Goal: Task Accomplishment & Management: Complete application form

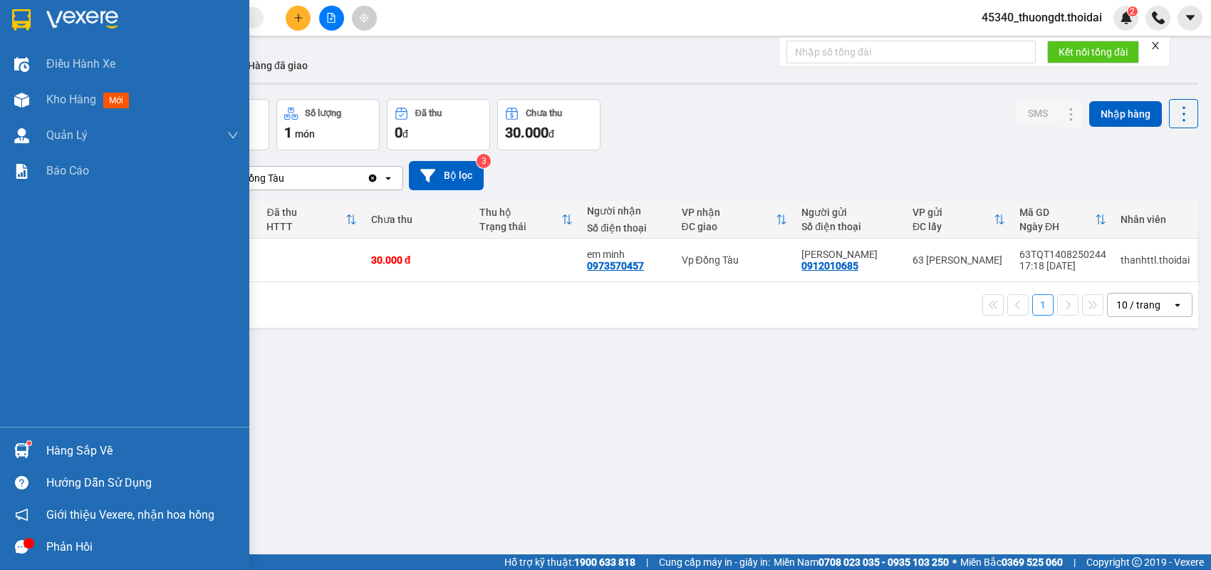
click at [81, 437] on div "Hàng sắp về" at bounding box center [124, 451] width 249 height 32
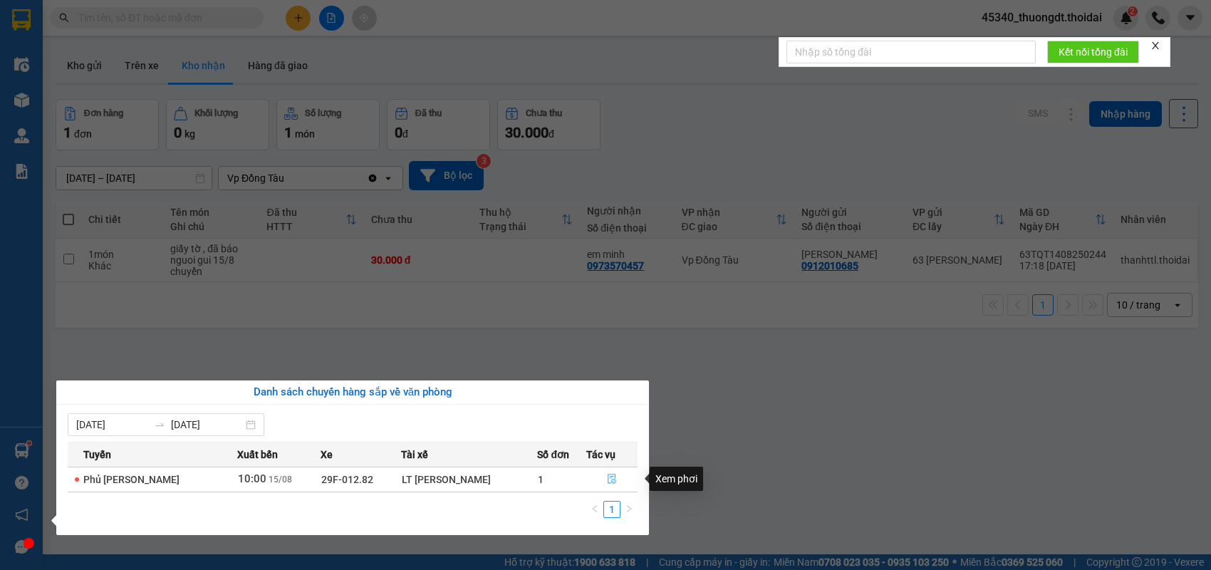
click at [608, 482] on icon "file-done" at bounding box center [612, 479] width 10 height 10
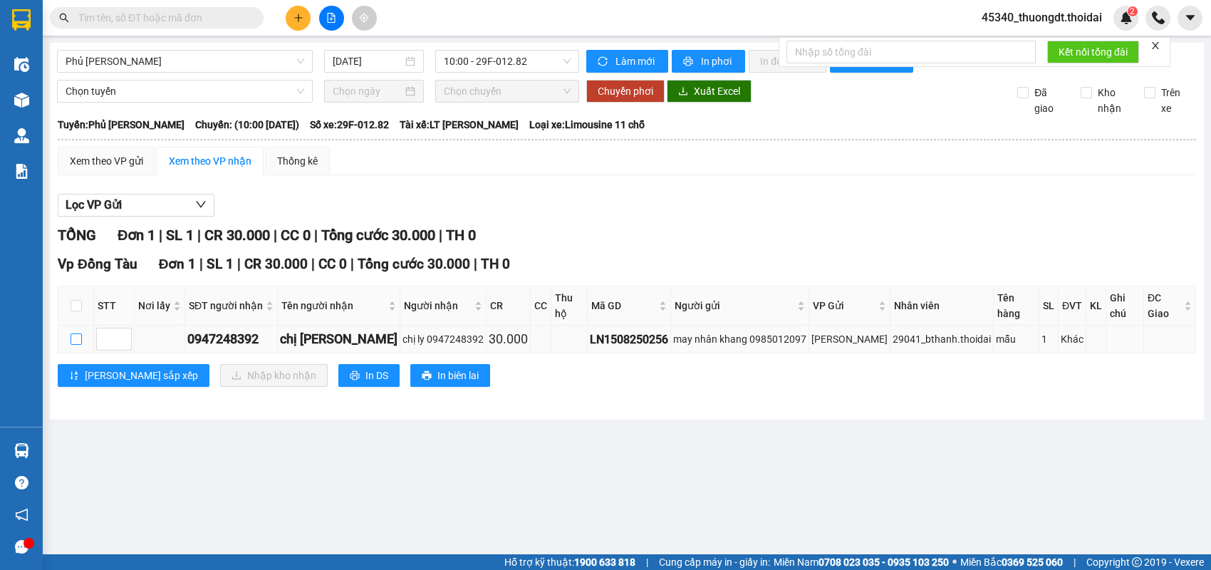
click at [71, 336] on input "checkbox" at bounding box center [76, 338] width 11 height 11
checkbox input "true"
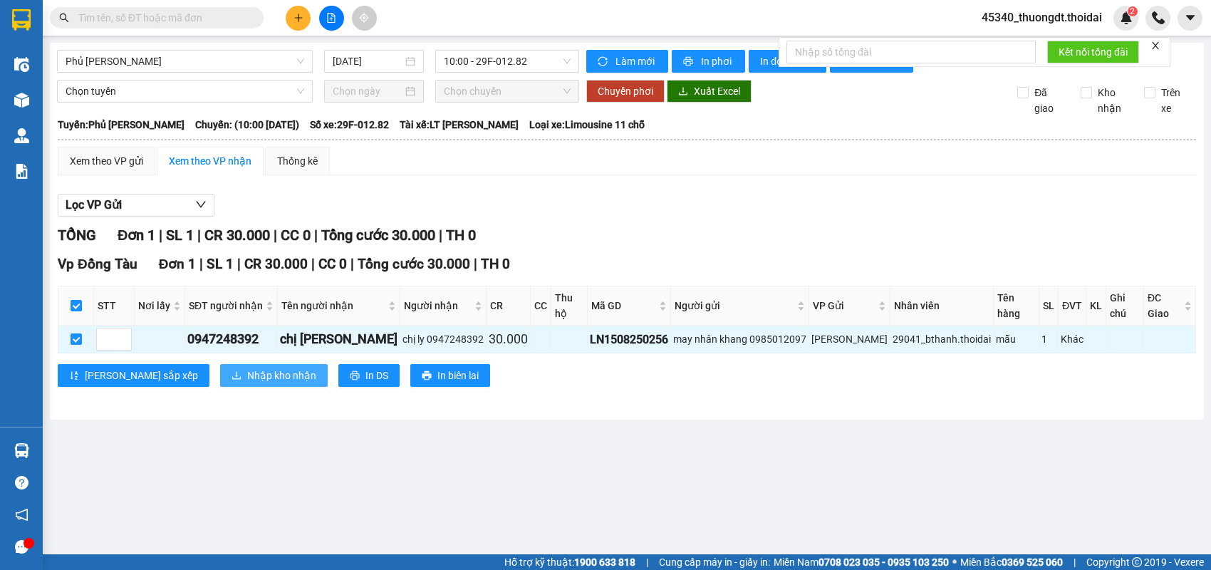
click at [247, 369] on span "Nhập kho nhận" at bounding box center [281, 376] width 69 height 16
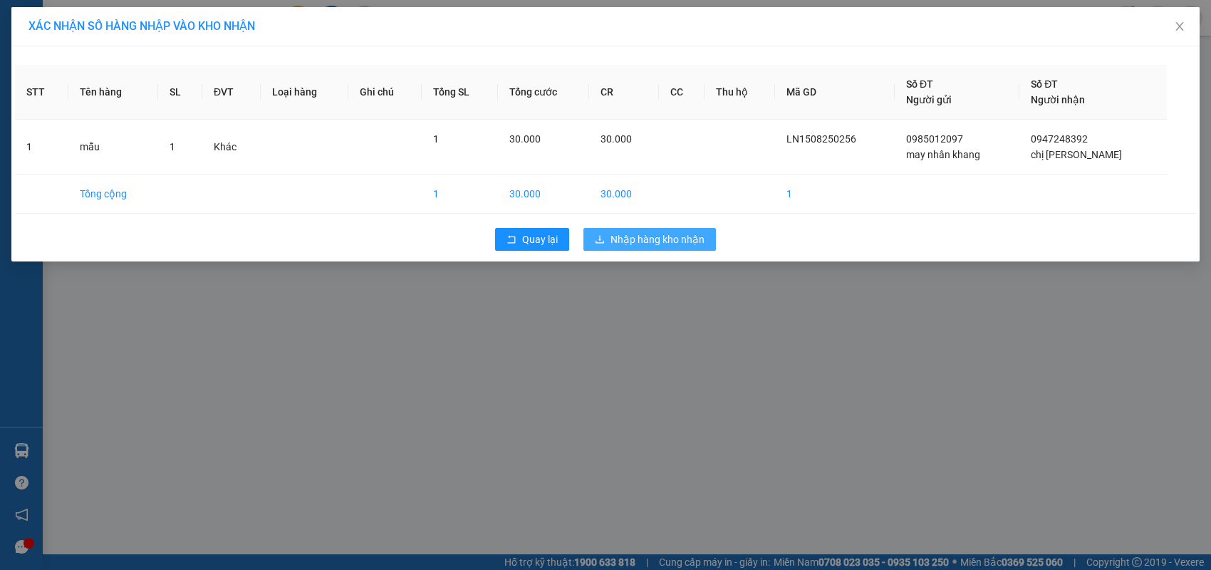
click at [675, 240] on span "Nhập hàng kho nhận" at bounding box center [658, 240] width 94 height 16
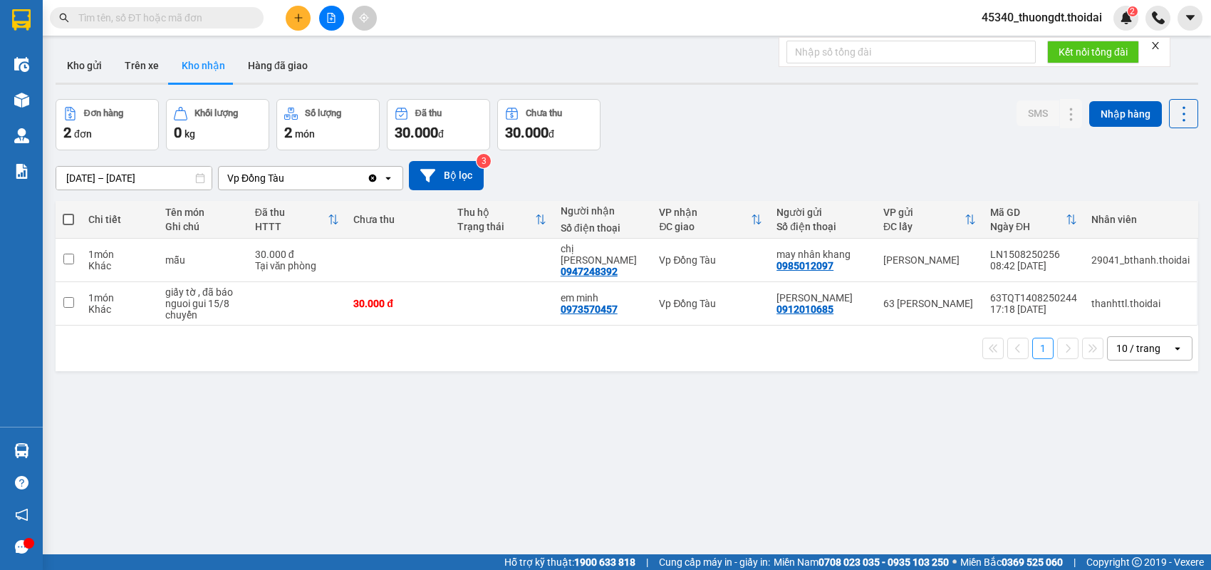
click at [234, 21] on input "text" at bounding box center [162, 18] width 168 height 16
paste input "0379420602"
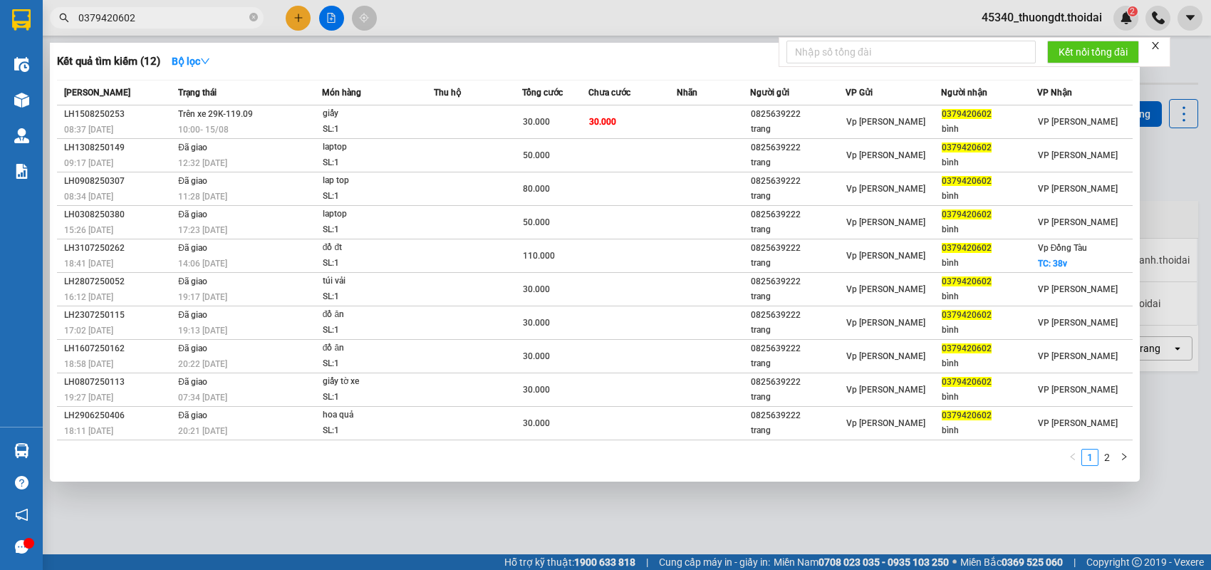
type input "0379420602"
click at [254, 19] on icon "close-circle" at bounding box center [253, 17] width 9 height 9
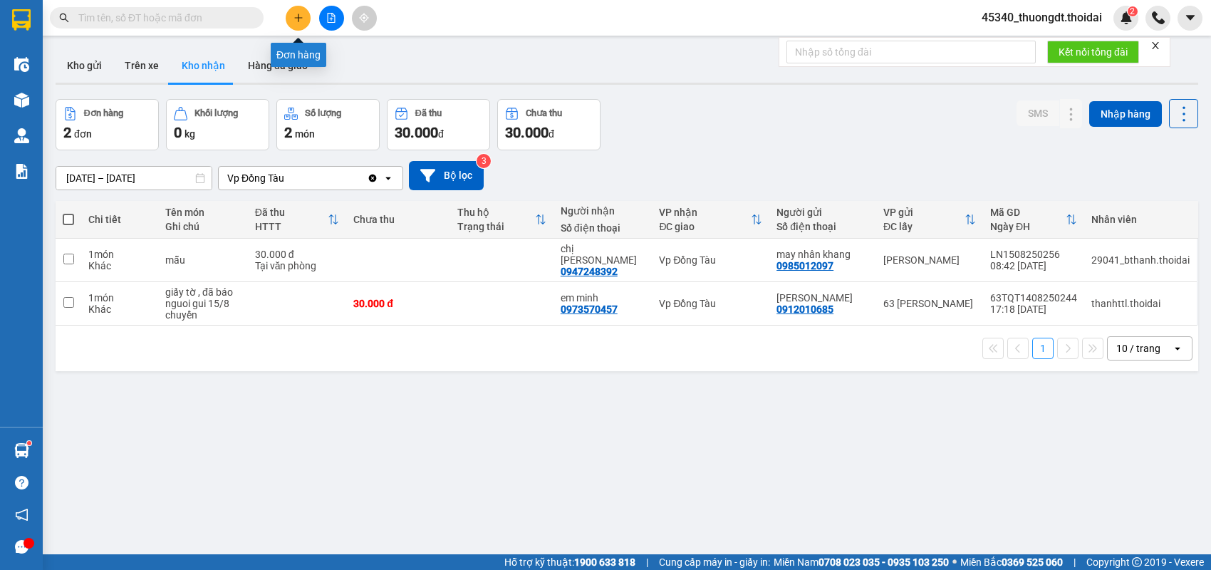
click at [297, 16] on icon "plus" at bounding box center [299, 18] width 10 height 10
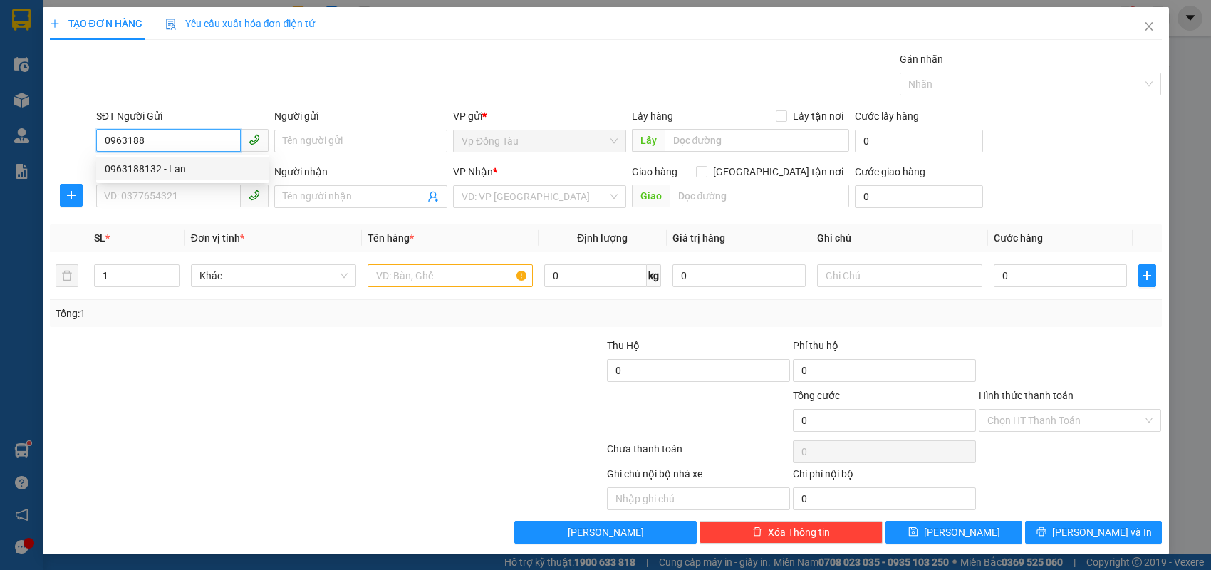
click at [126, 170] on div "0963188132 - Lan" at bounding box center [183, 169] width 156 height 16
type input "0963188132"
type input "Lan"
type input "0963188132"
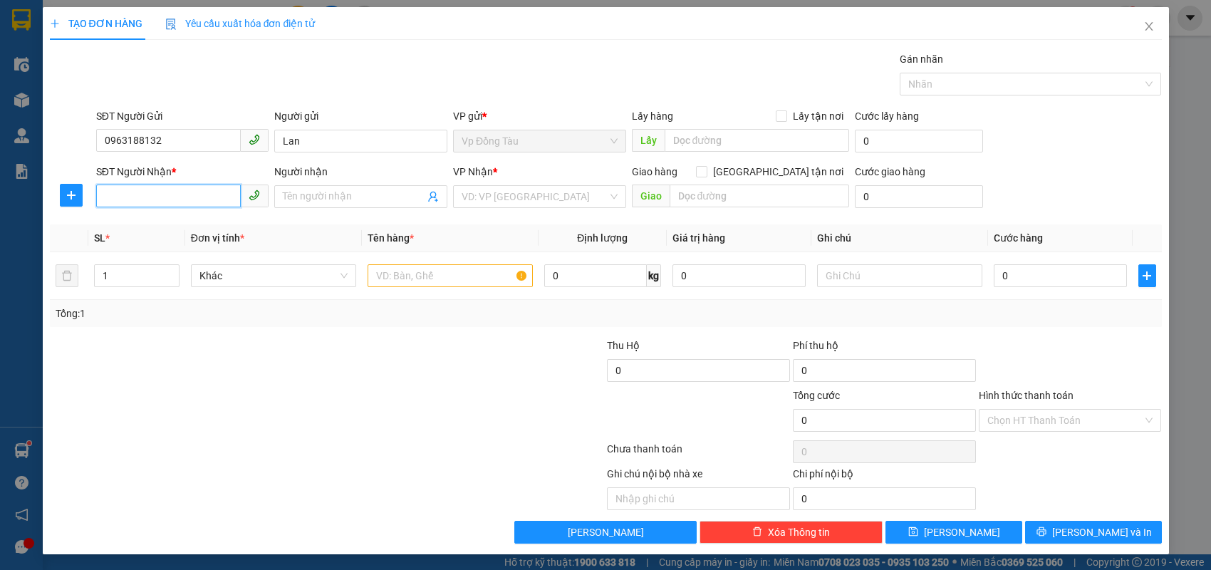
click at [126, 202] on input "SĐT Người Nhận *" at bounding box center [168, 196] width 145 height 23
click at [165, 230] on div "0814587583 - chiến" at bounding box center [183, 225] width 156 height 16
type input "0814587583"
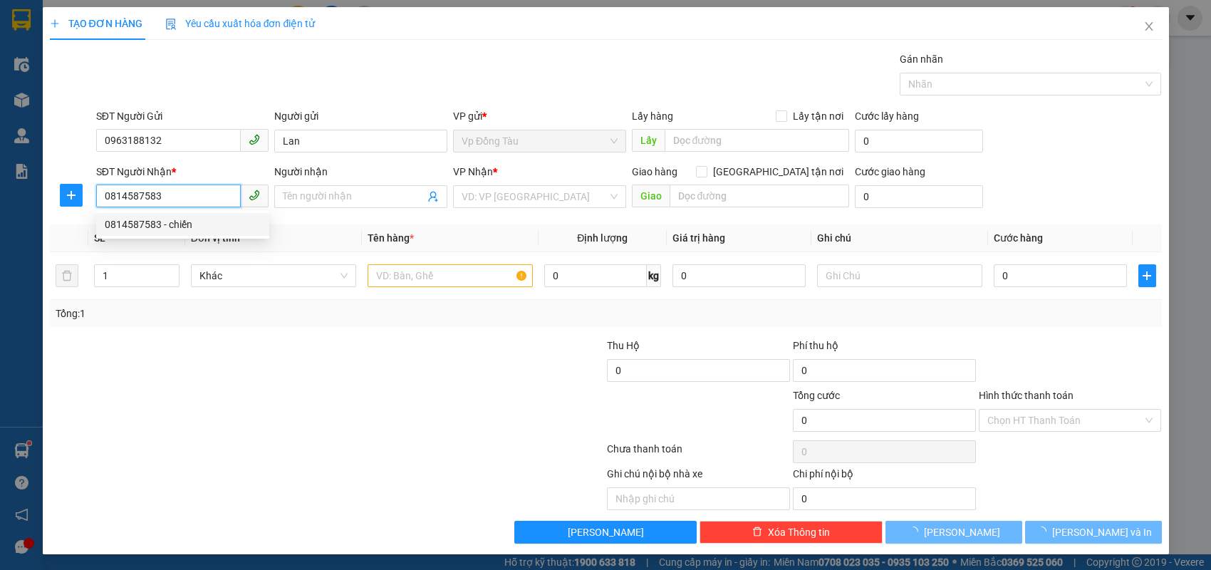
type input "chiến"
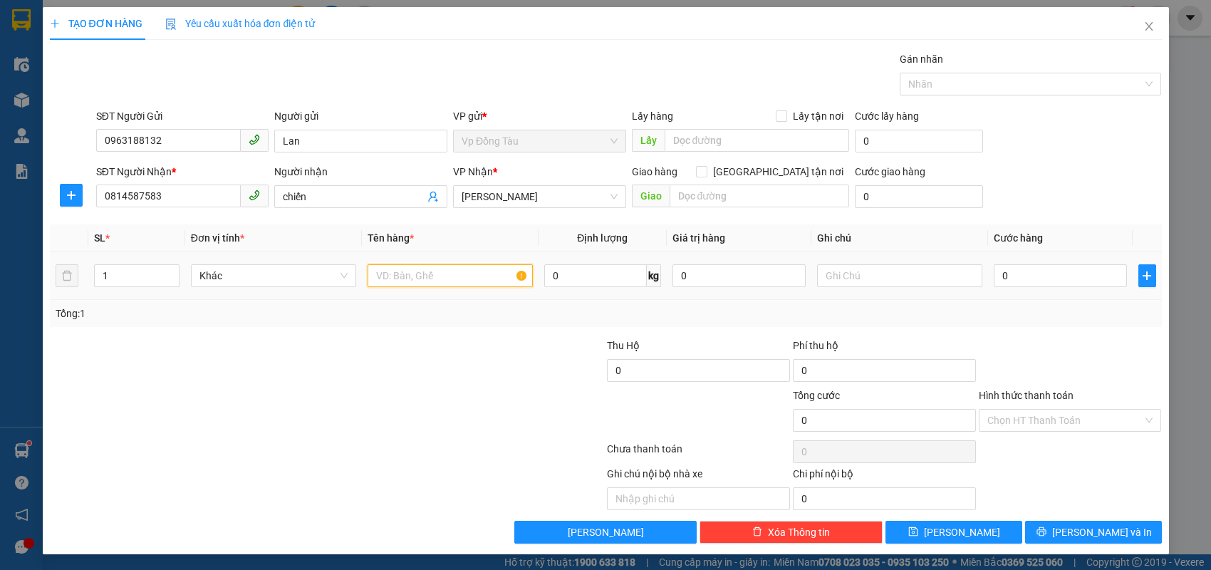
click at [463, 279] on input "text" at bounding box center [450, 275] width 165 height 23
type input "hàng"
click at [1044, 272] on input "0" at bounding box center [1060, 275] width 133 height 23
type input "5"
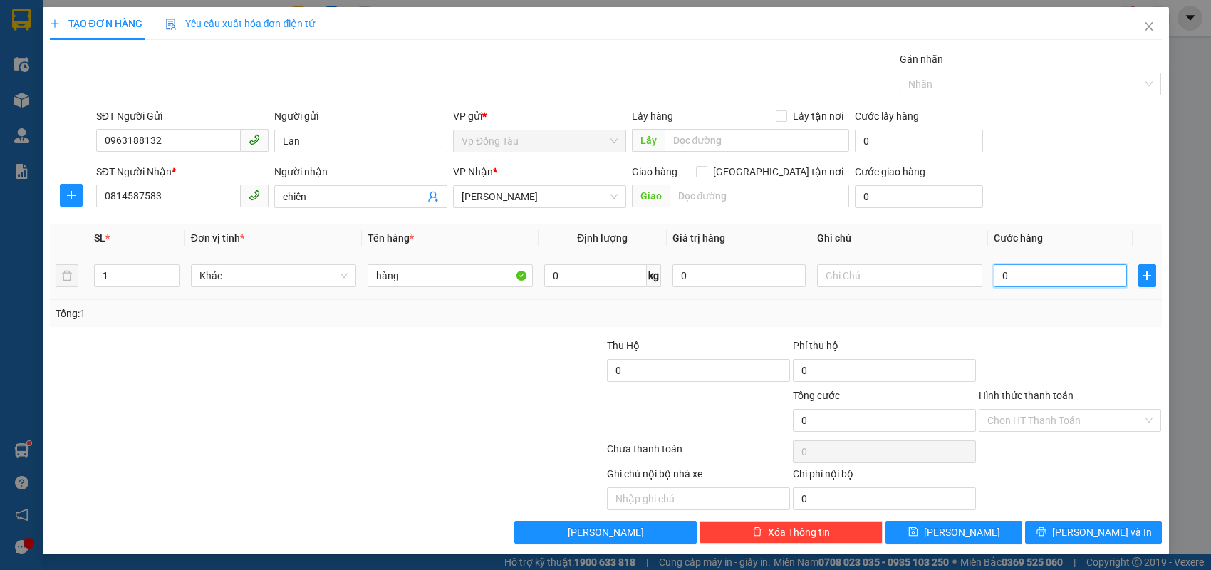
type input "5"
type input "50"
type input "50.000"
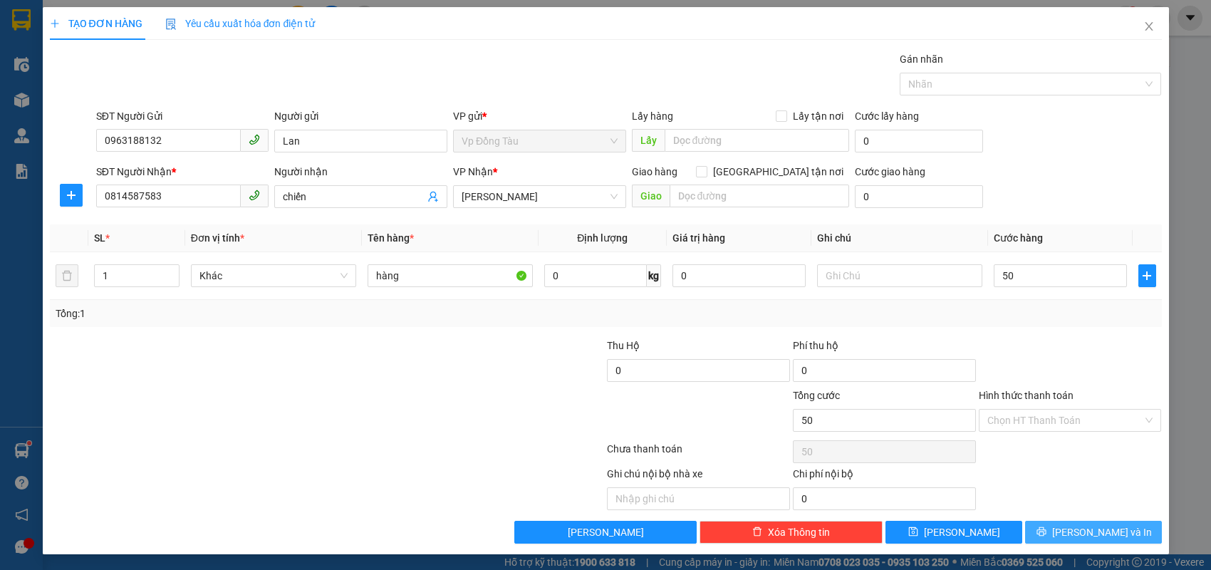
type input "50.000"
click at [1064, 529] on button "[PERSON_NAME] và In" at bounding box center [1093, 532] width 137 height 23
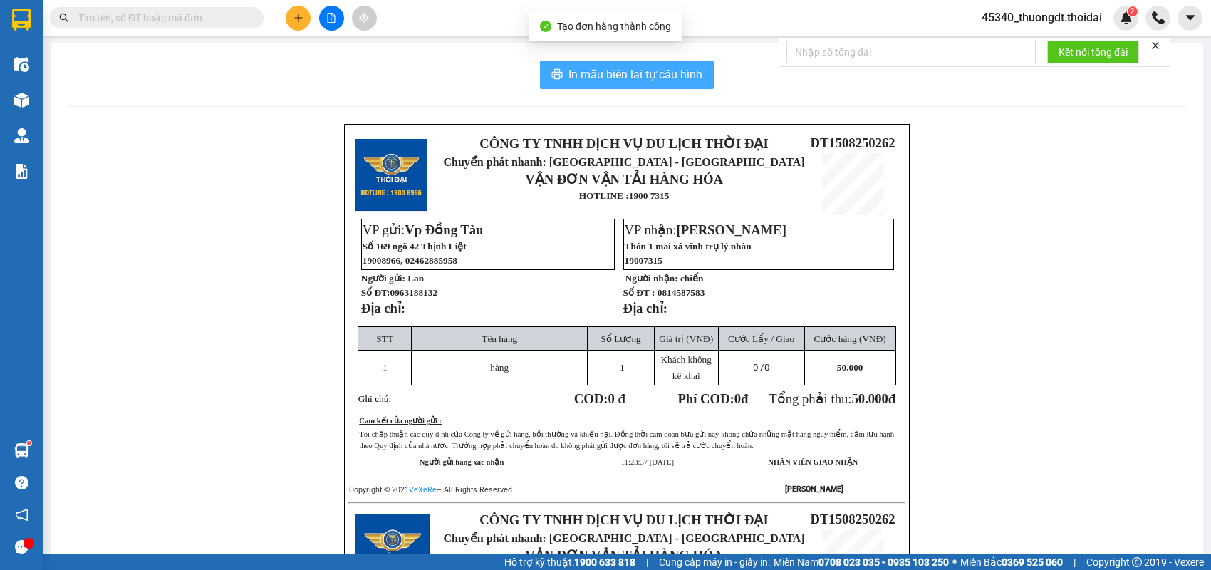
click at [668, 76] on span "In mẫu biên lai tự cấu hình" at bounding box center [636, 75] width 134 height 18
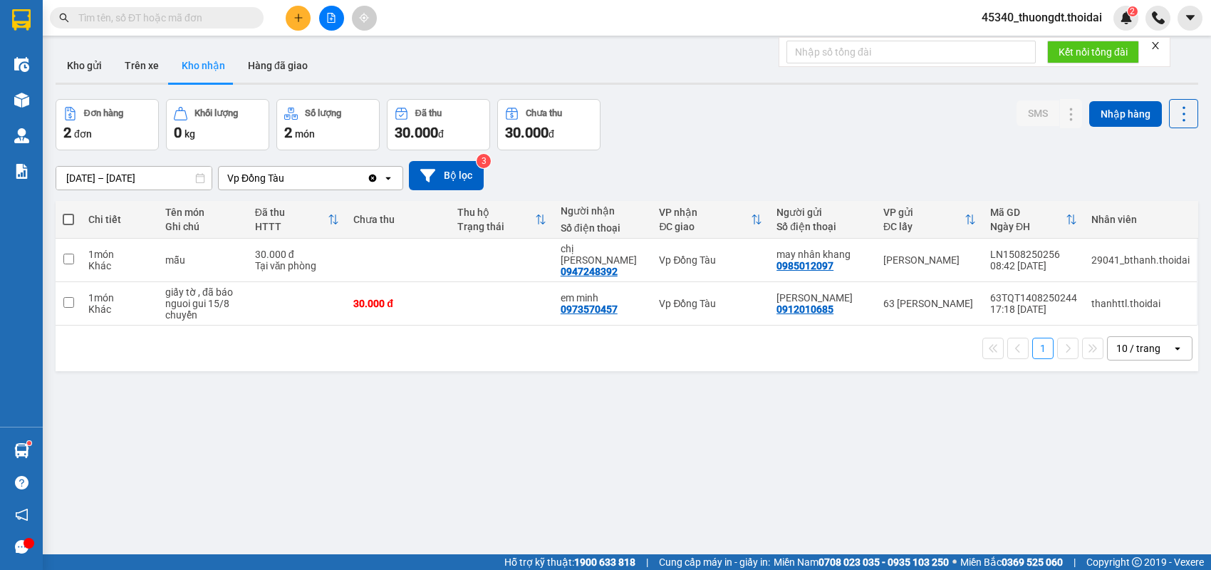
click at [299, 11] on button at bounding box center [298, 18] width 25 height 25
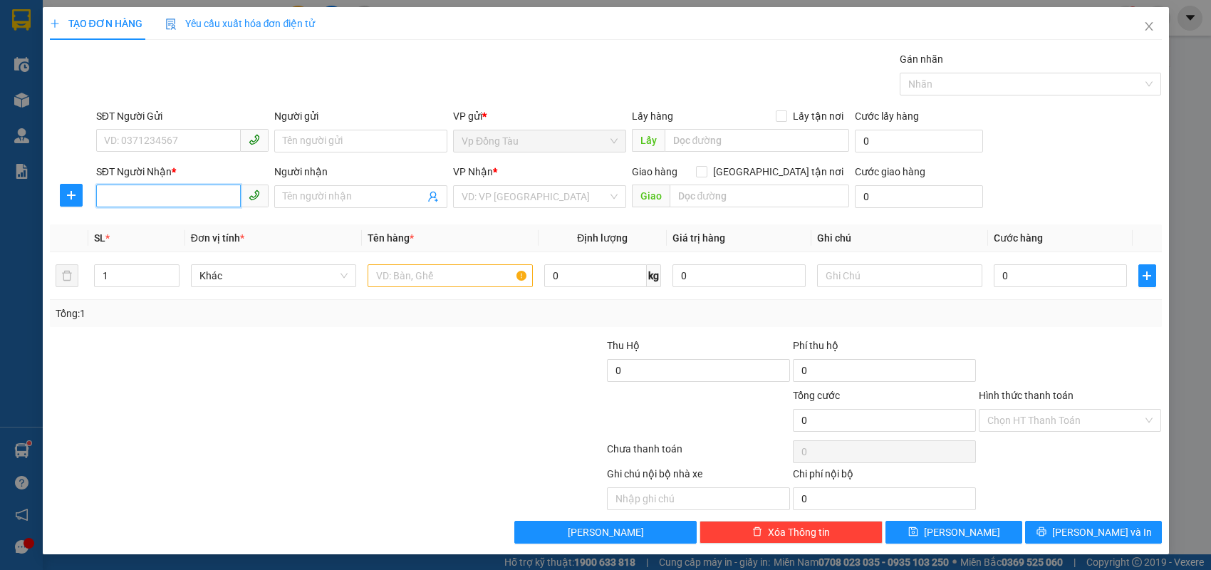
click at [167, 192] on input "SĐT Người Nhận *" at bounding box center [168, 196] width 145 height 23
type input "0964008994"
click at [191, 143] on input "SĐT Người Gửi" at bounding box center [168, 140] width 145 height 23
type input "0326021527"
click at [301, 140] on input "Người gửi" at bounding box center [360, 141] width 173 height 23
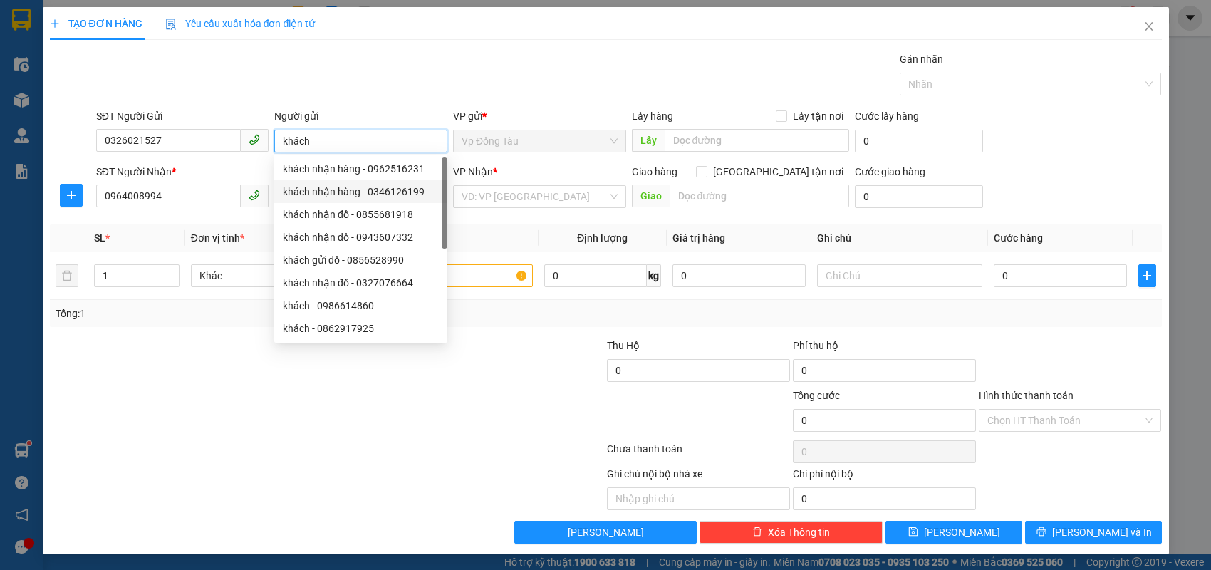
type input "khách"
click at [219, 212] on div "SĐT Người Nhận * 0964008994" at bounding box center [182, 189] width 173 height 50
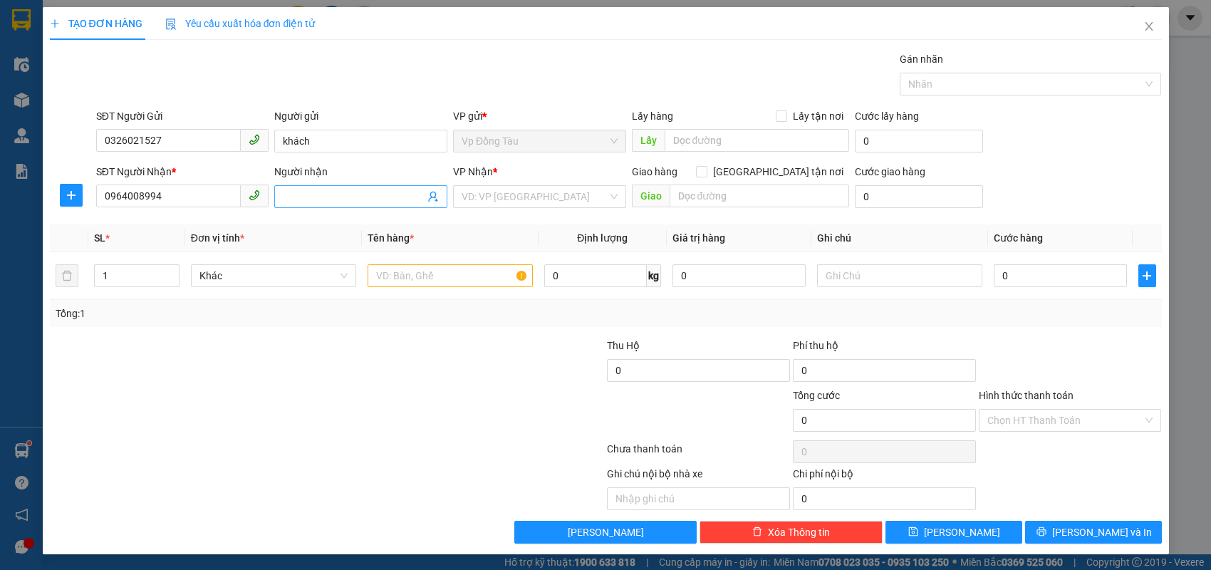
click at [285, 199] on input "Người nhận" at bounding box center [354, 197] width 142 height 16
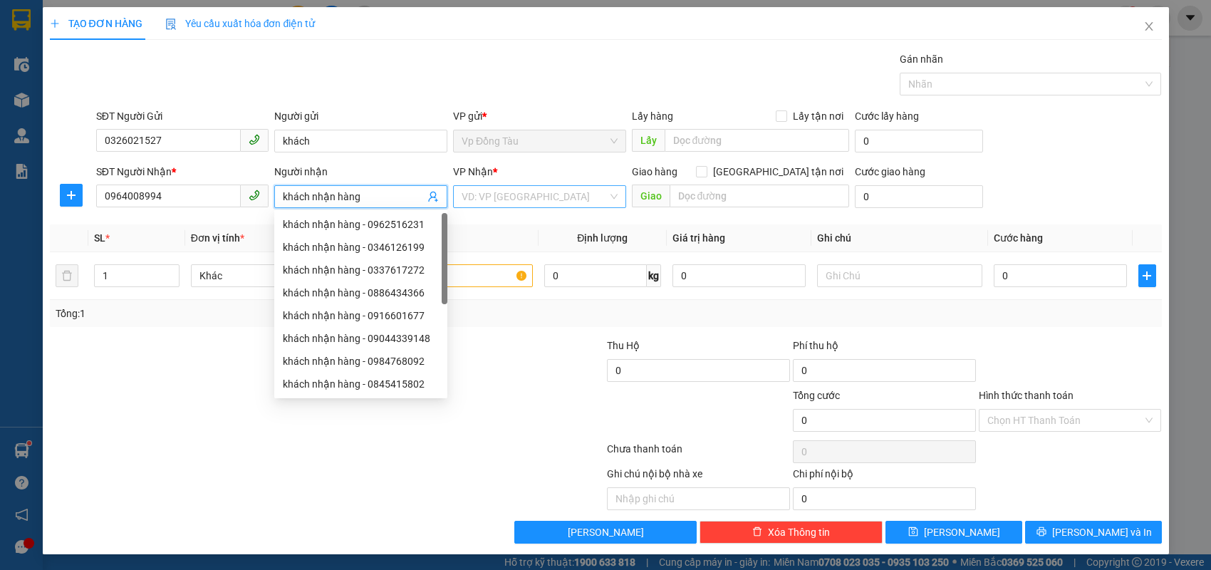
type input "khách nhận hàng"
click at [534, 199] on input "search" at bounding box center [535, 196] width 146 height 21
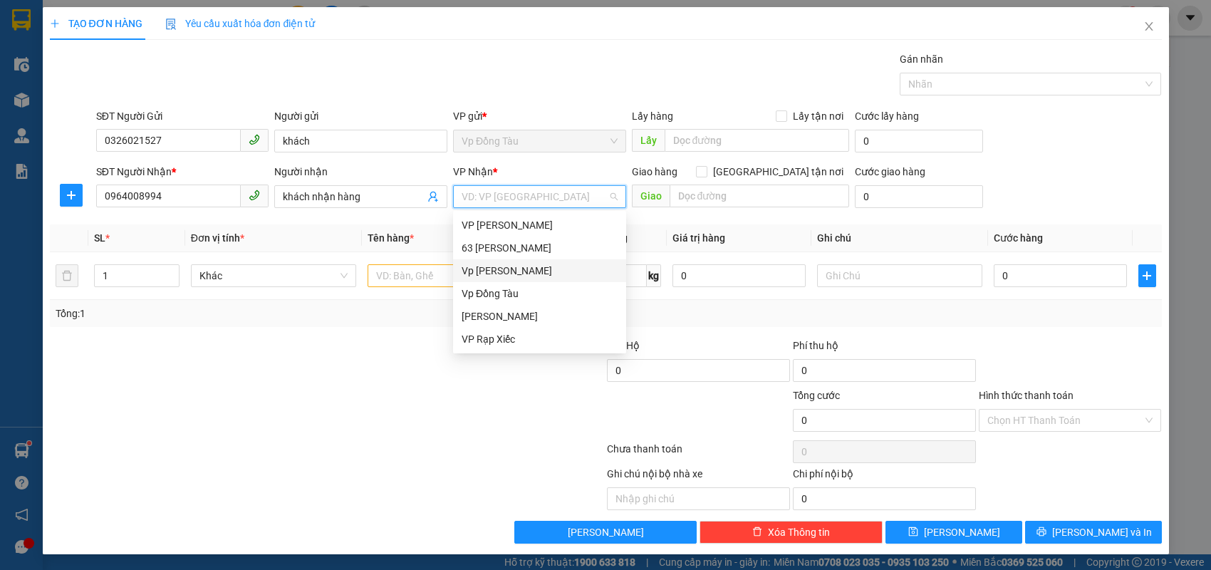
click at [499, 264] on div "Vp [PERSON_NAME]" at bounding box center [540, 271] width 156 height 16
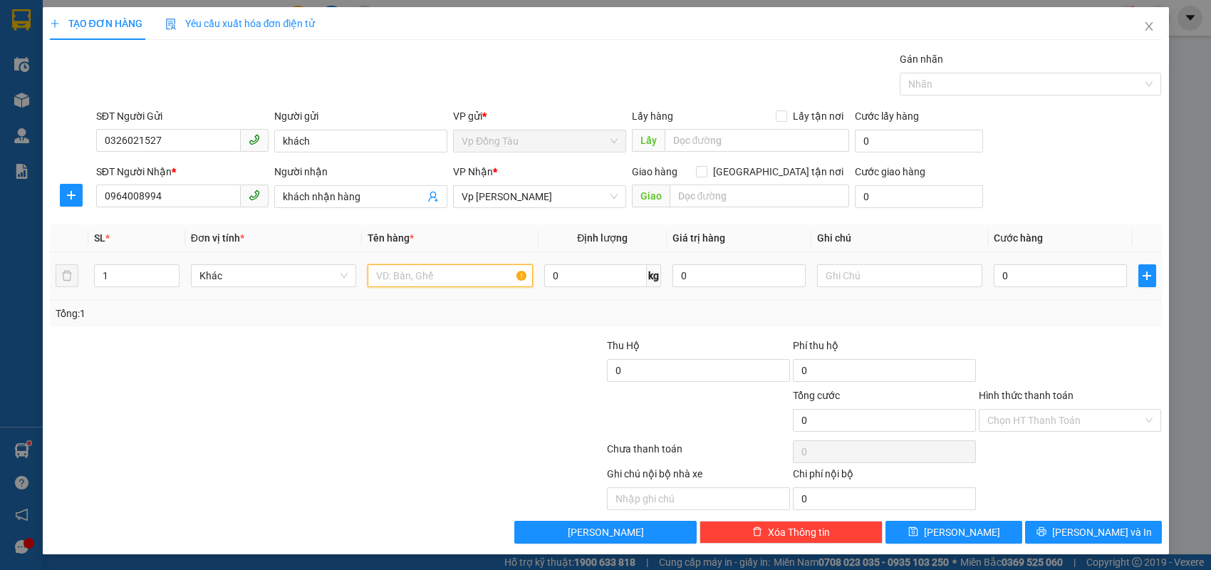
click at [470, 274] on input "text" at bounding box center [450, 275] width 165 height 23
type input "giấy tờ"
drag, startPoint x: 1079, startPoint y: 264, endPoint x: 1061, endPoint y: 296, distance: 37.6
click at [1079, 269] on div "0" at bounding box center [1060, 275] width 133 height 28
click at [1077, 276] on input "0" at bounding box center [1060, 275] width 133 height 23
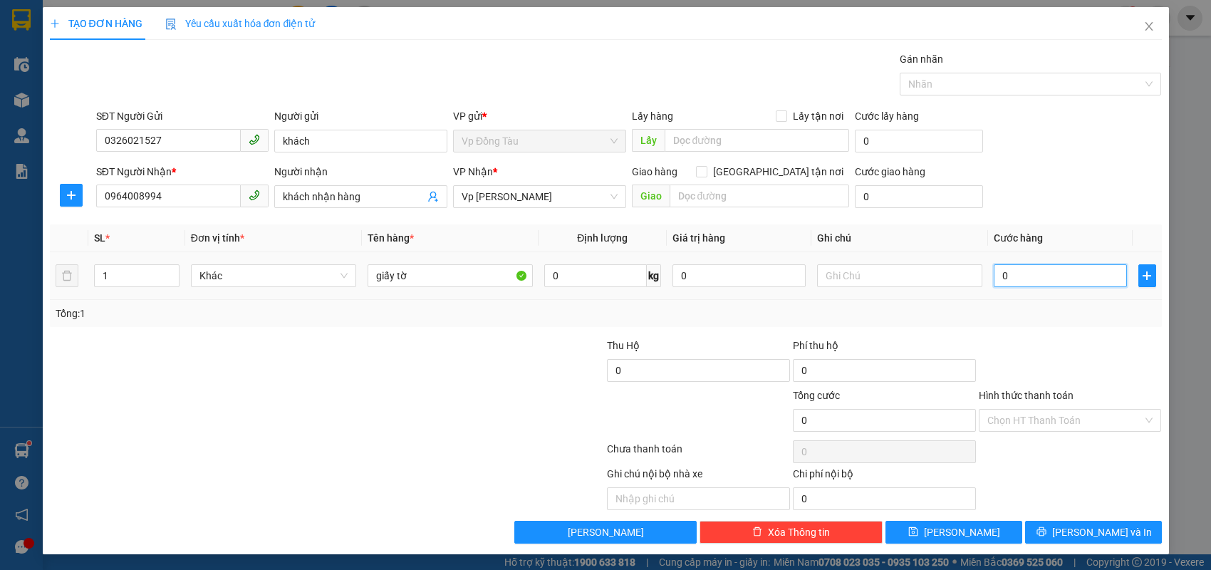
type input "3"
type input "30"
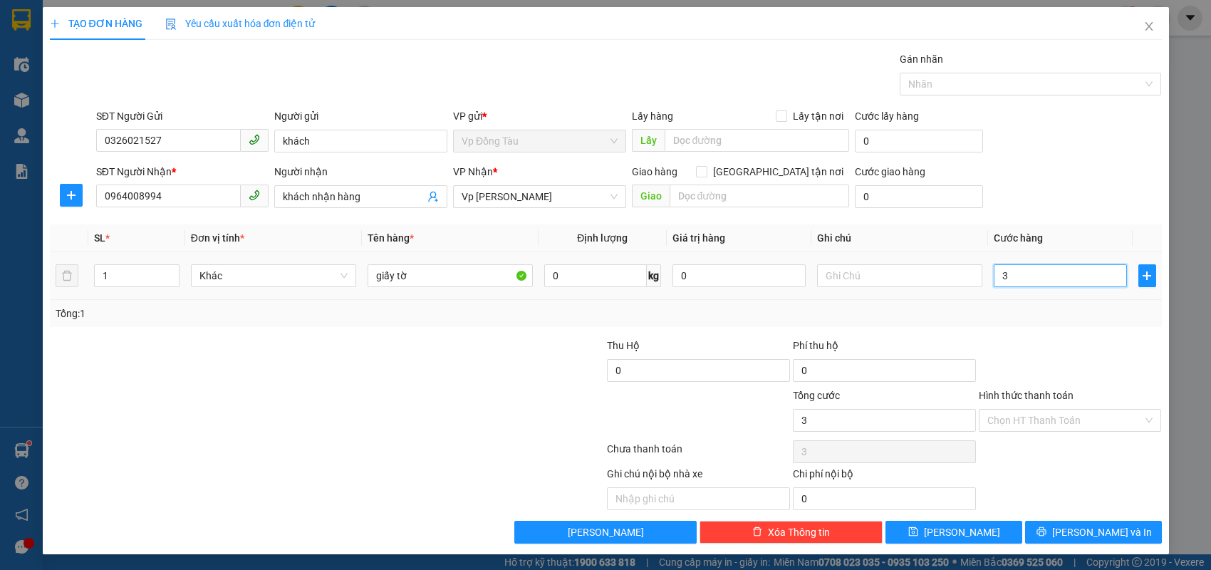
type input "30"
type input "30.000"
click at [1117, 522] on button "[PERSON_NAME] và In" at bounding box center [1093, 532] width 137 height 23
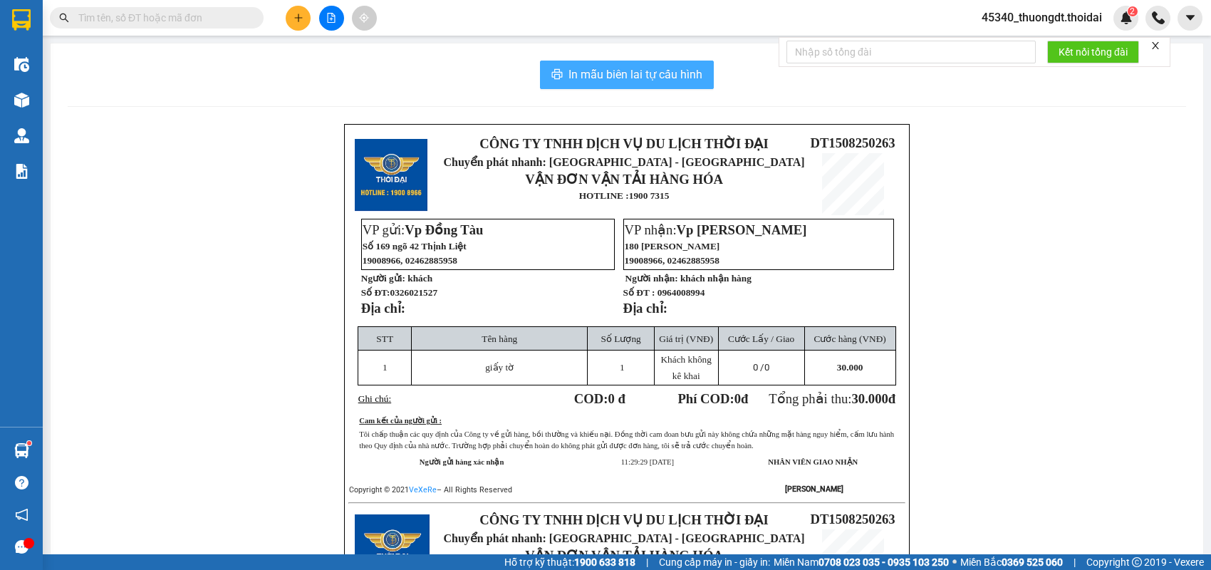
click at [609, 70] on span "In mẫu biên lai tự cấu hình" at bounding box center [636, 75] width 134 height 18
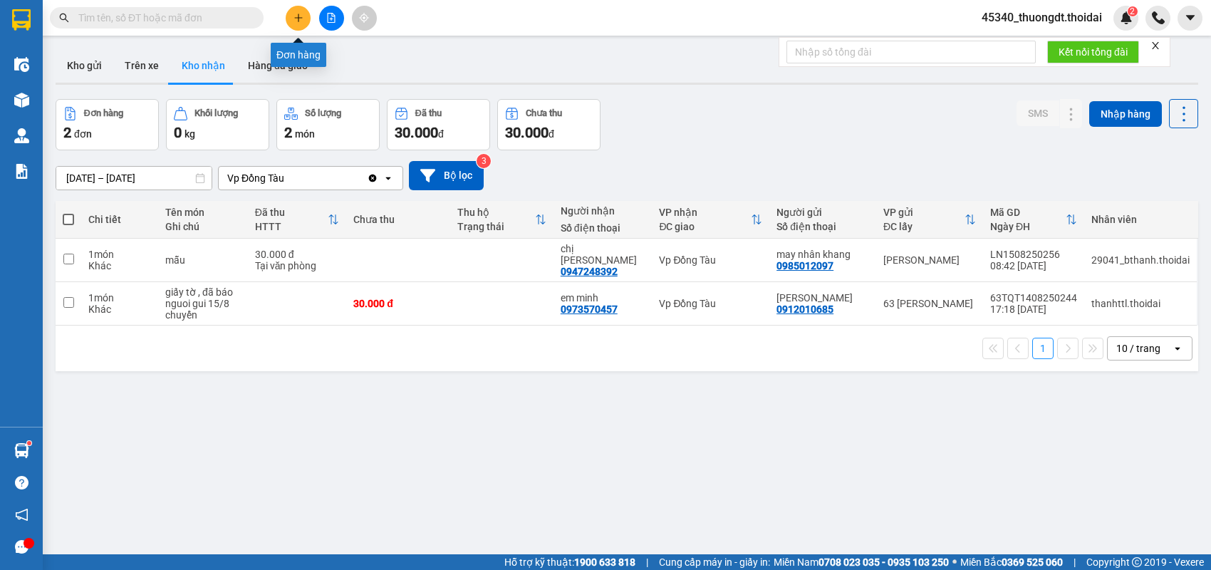
click at [294, 16] on icon "plus" at bounding box center [299, 18] width 10 height 10
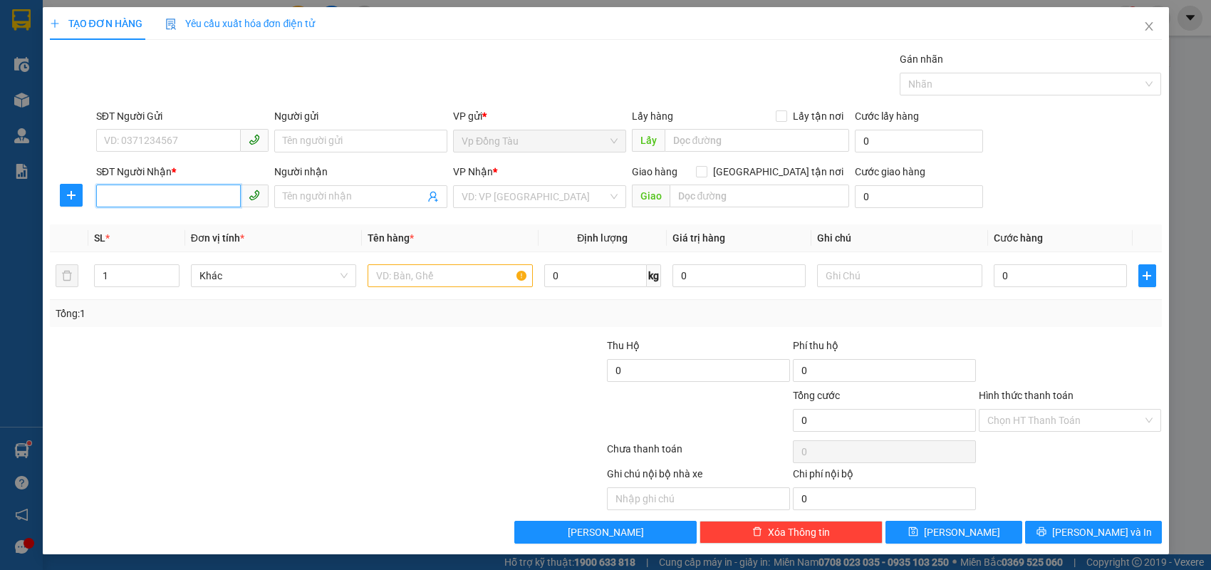
click at [192, 190] on input "SĐT Người Nhận *" at bounding box center [168, 196] width 145 height 23
type input "0909092174"
click at [306, 194] on input "Người nhận" at bounding box center [354, 197] width 142 height 16
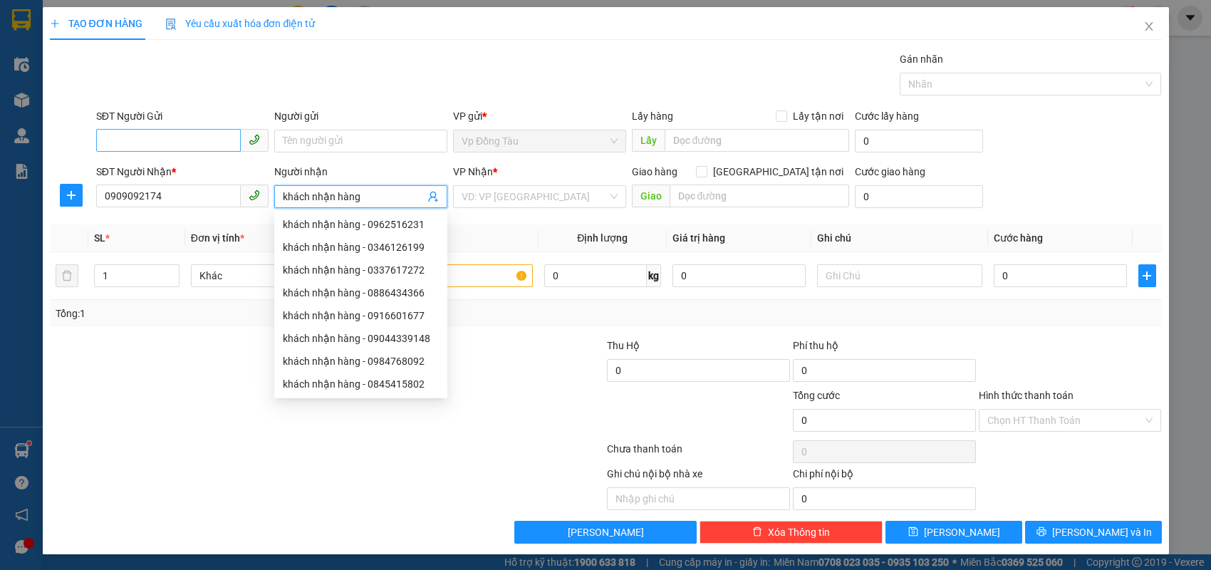
type input "khách nhận hàng"
click at [160, 138] on input "SĐT Người Gửi" at bounding box center [168, 140] width 145 height 23
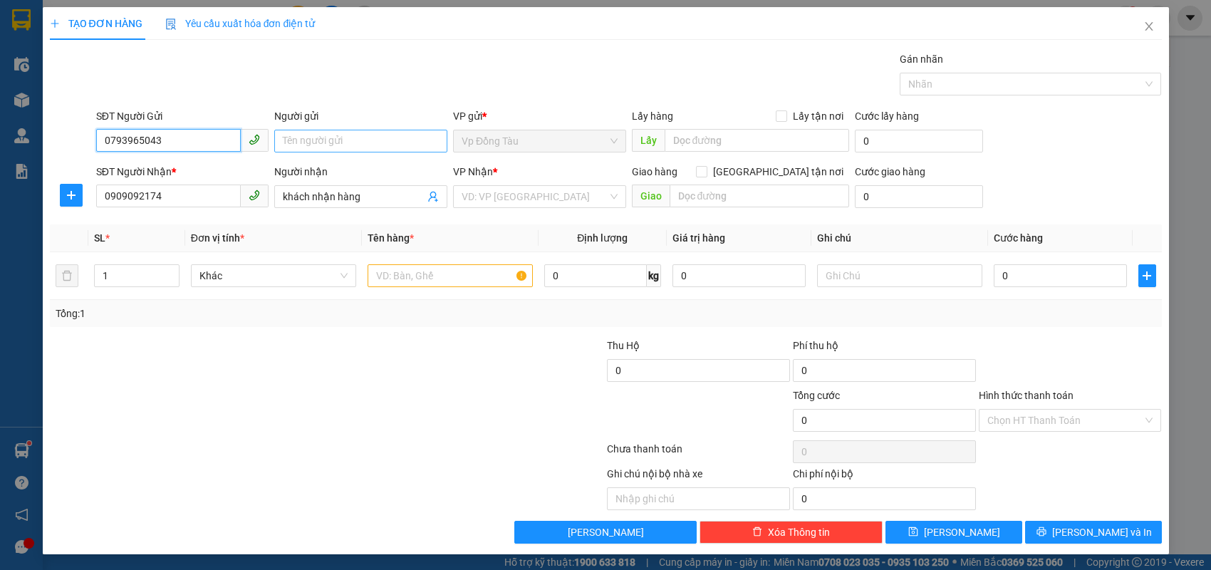
type input "0793965043"
click at [427, 150] on input "Người gửi" at bounding box center [360, 141] width 173 height 23
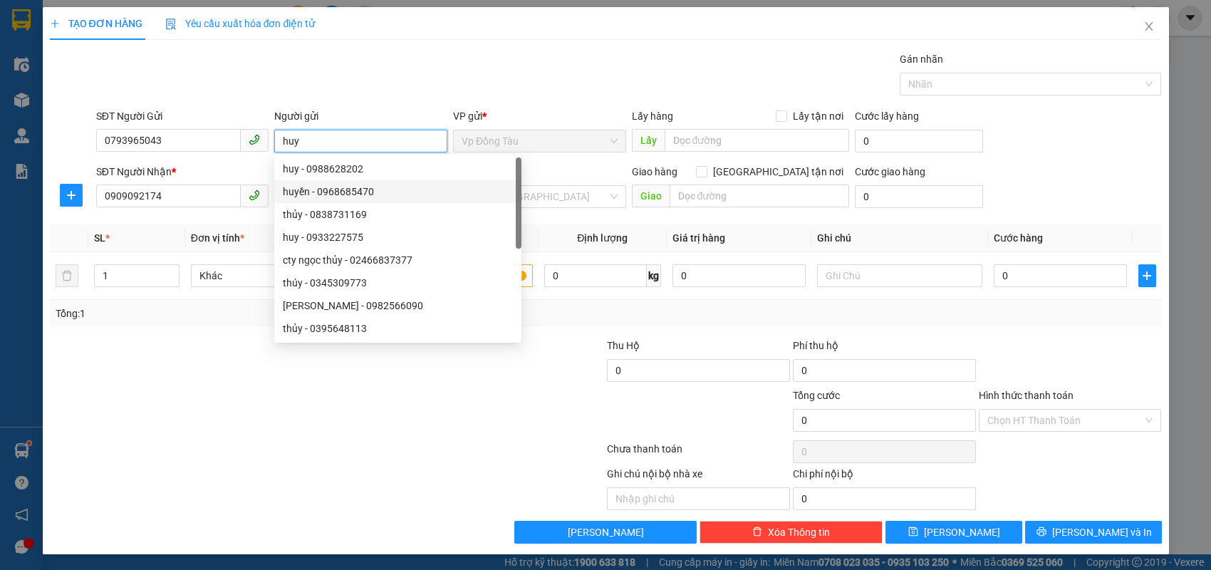
type input "huy"
click at [226, 167] on div "SĐT Người Nhận *" at bounding box center [182, 172] width 173 height 16
click at [226, 185] on input "0909092174" at bounding box center [168, 196] width 145 height 23
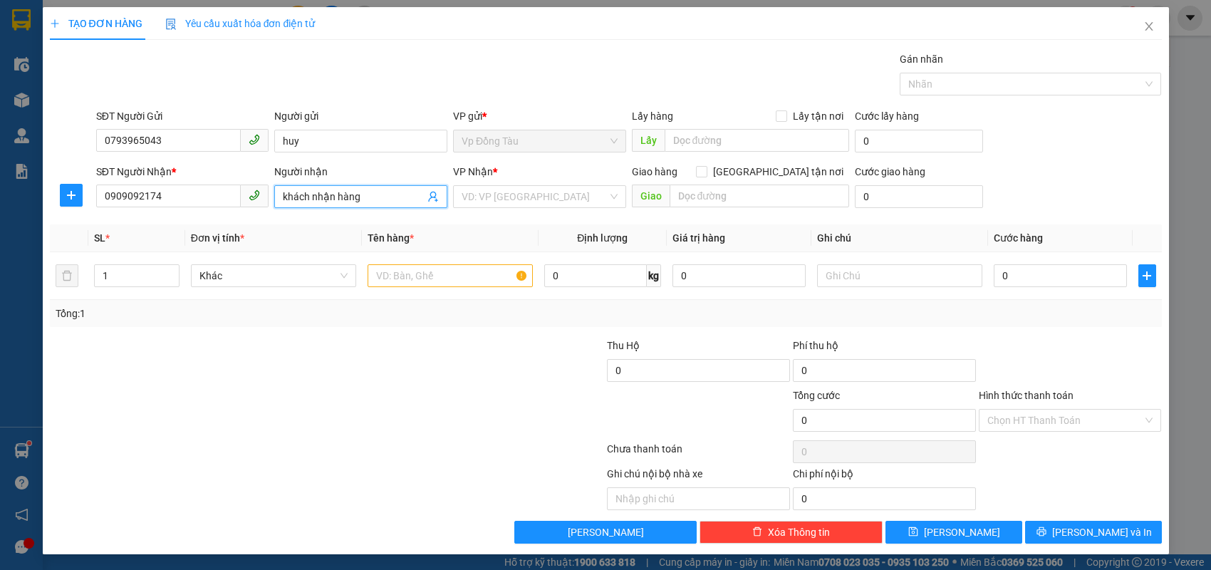
drag, startPoint x: 368, startPoint y: 197, endPoint x: 175, endPoint y: 232, distance: 196.1
click at [175, 232] on div "Transit Pickup Surcharge Ids Transit Deliver Surcharge Ids Transit Deliver Surc…" at bounding box center [606, 297] width 1112 height 492
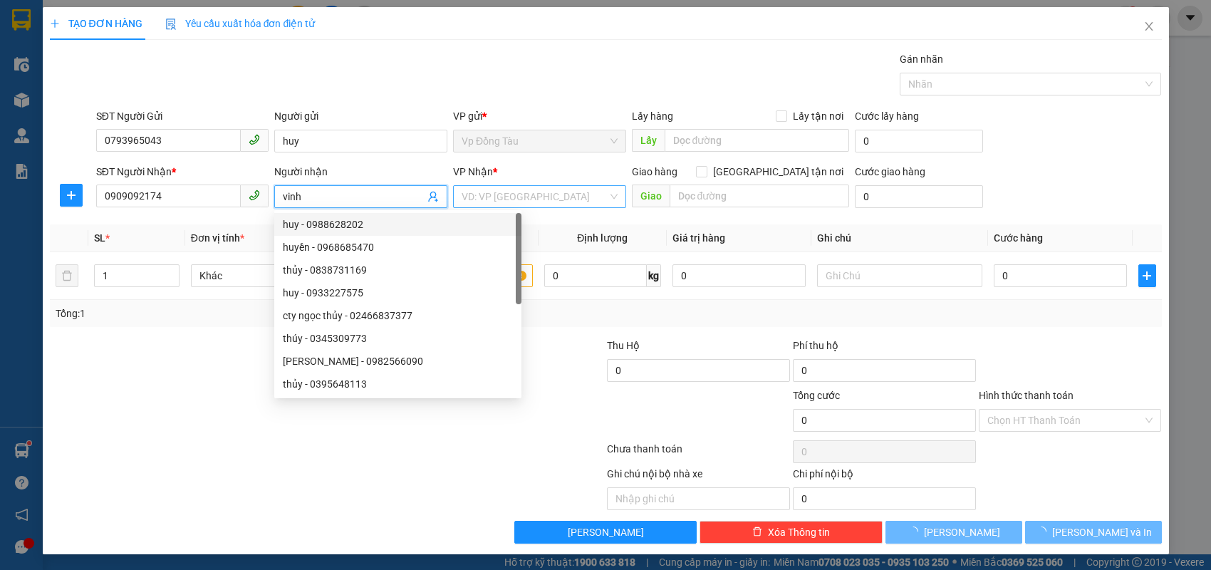
type input "vinh"
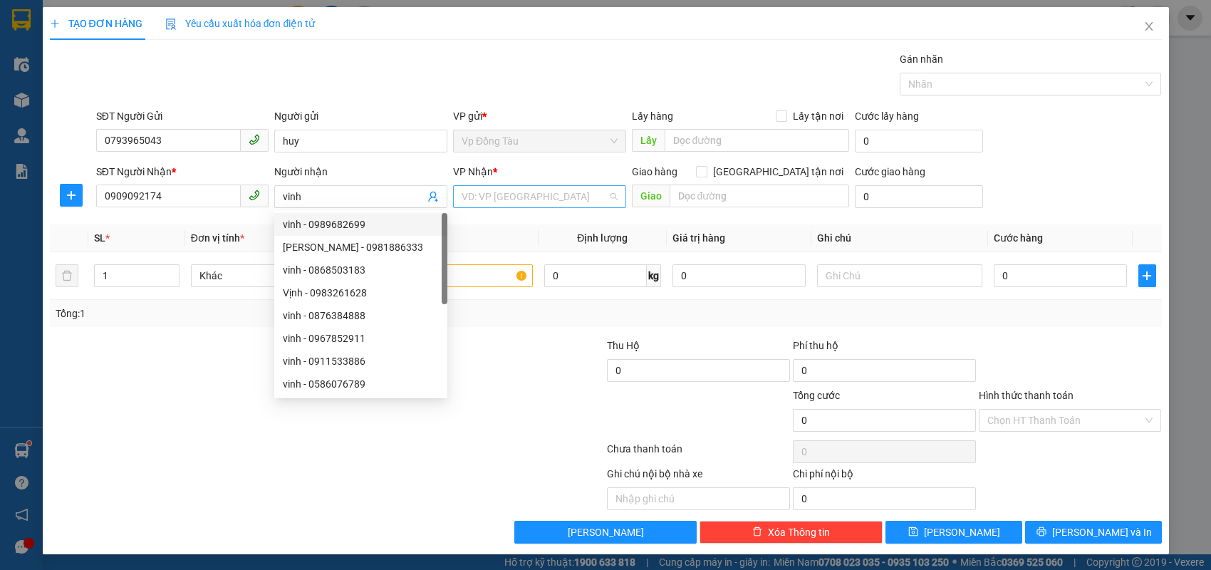
click at [492, 204] on input "search" at bounding box center [535, 196] width 146 height 21
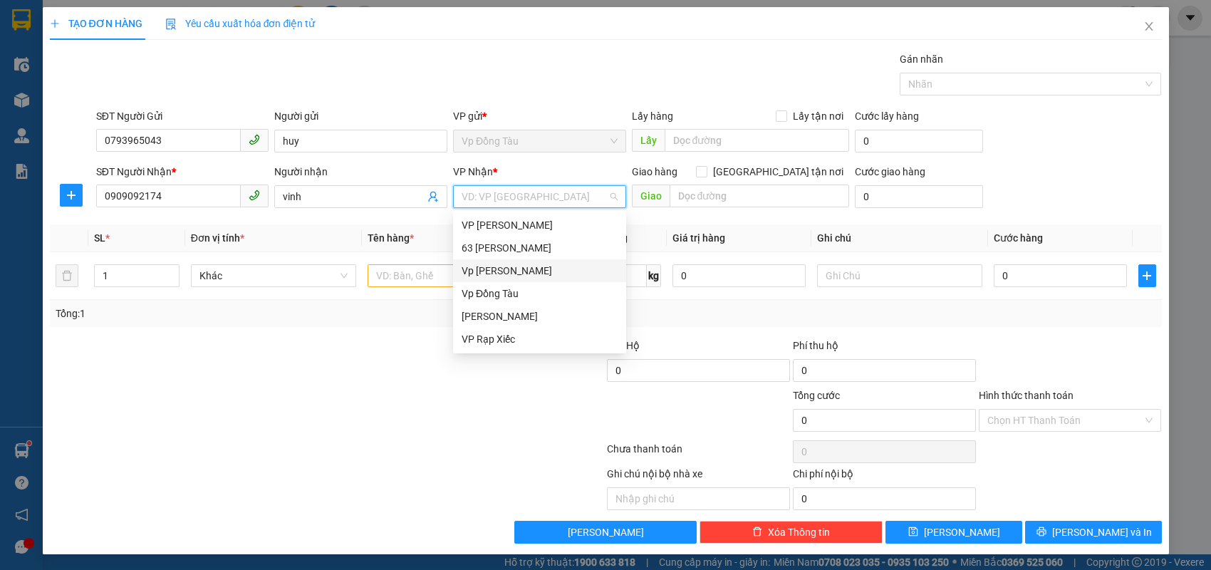
click at [490, 270] on div "Vp [PERSON_NAME]" at bounding box center [540, 271] width 156 height 16
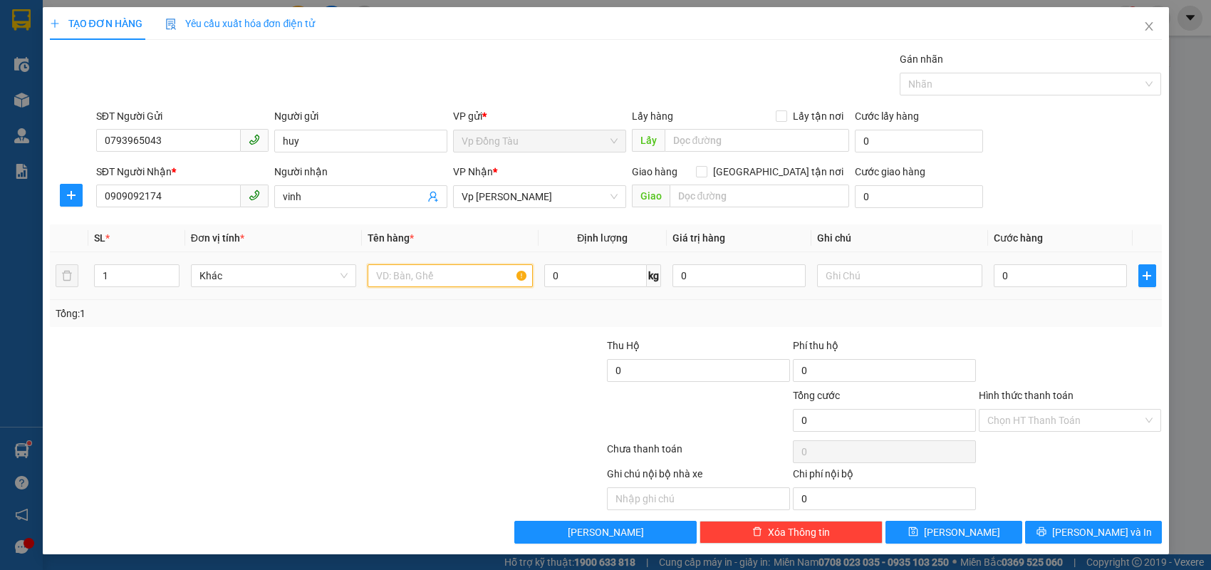
click at [440, 276] on input "text" at bounding box center [450, 275] width 165 height 23
type input "mỹ phẩm"
drag, startPoint x: 1010, startPoint y: 270, endPoint x: 995, endPoint y: 267, distance: 15.9
click at [1010, 270] on input "0" at bounding box center [1060, 275] width 133 height 23
type input "3"
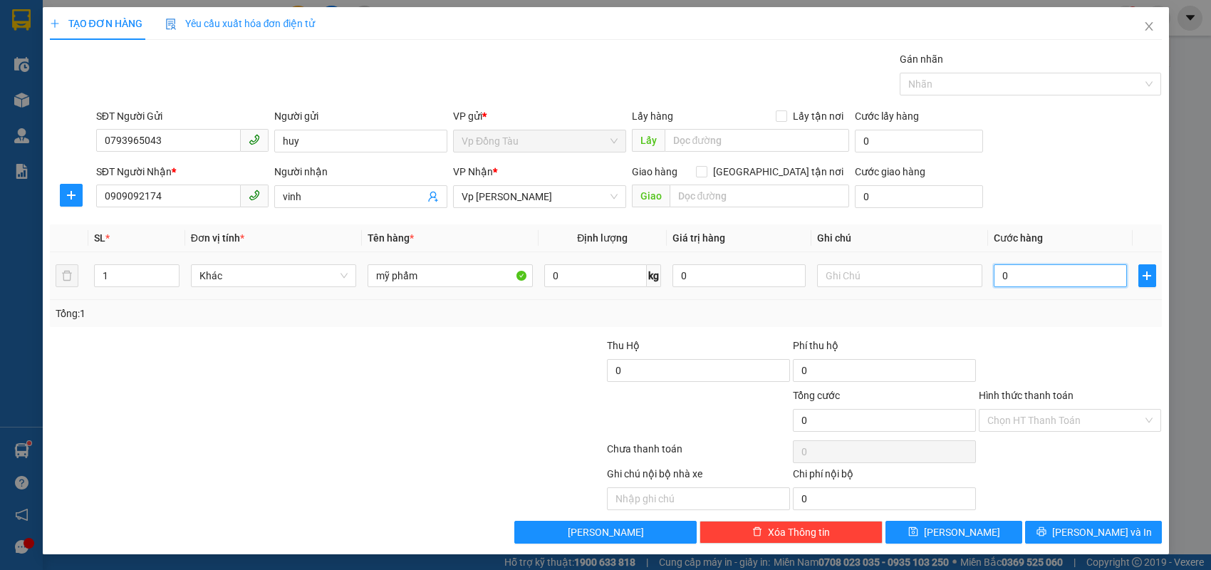
type input "3"
type input "30"
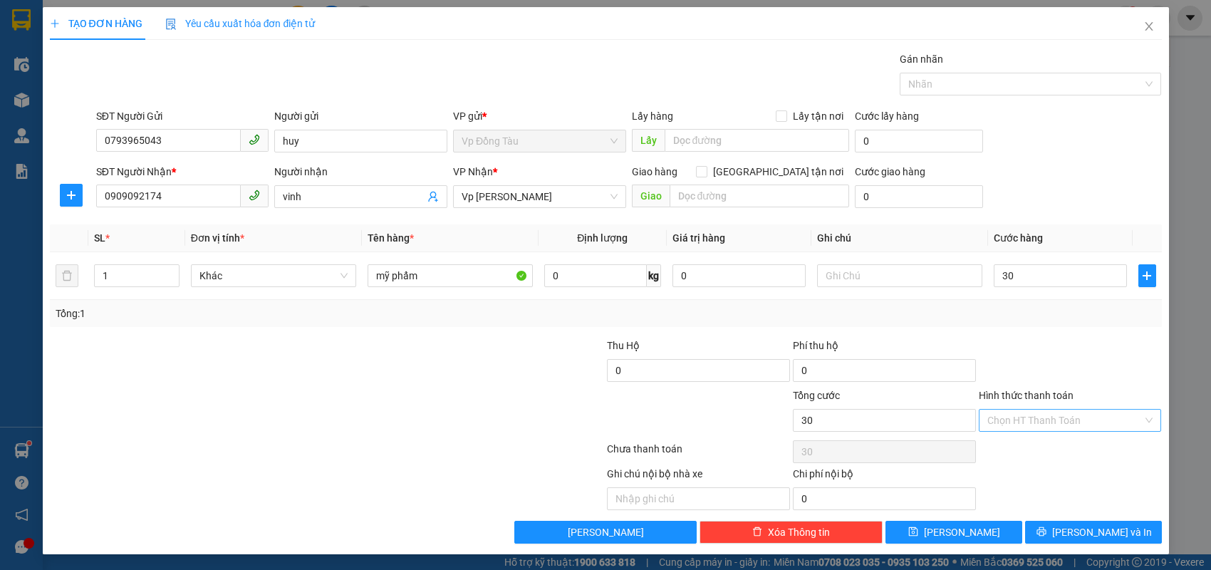
type input "30.000"
click at [1069, 428] on input "Hình thức thanh toán" at bounding box center [1065, 420] width 156 height 21
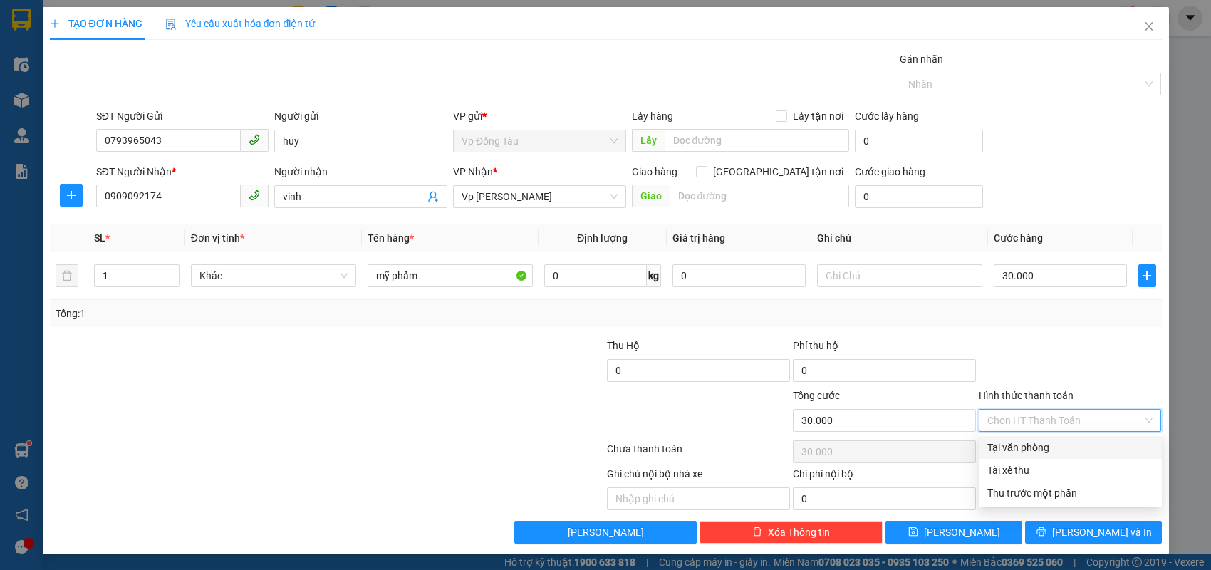
click at [1056, 445] on div "Tại văn phòng" at bounding box center [1070, 448] width 166 height 16
type input "0"
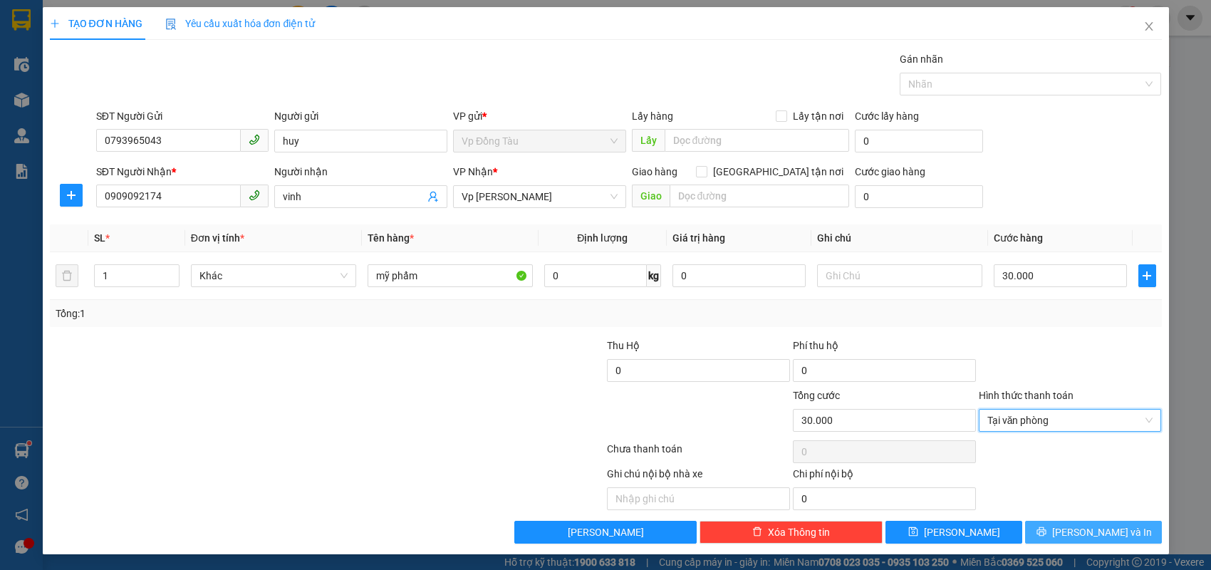
click at [1051, 531] on button "[PERSON_NAME] và In" at bounding box center [1093, 532] width 137 height 23
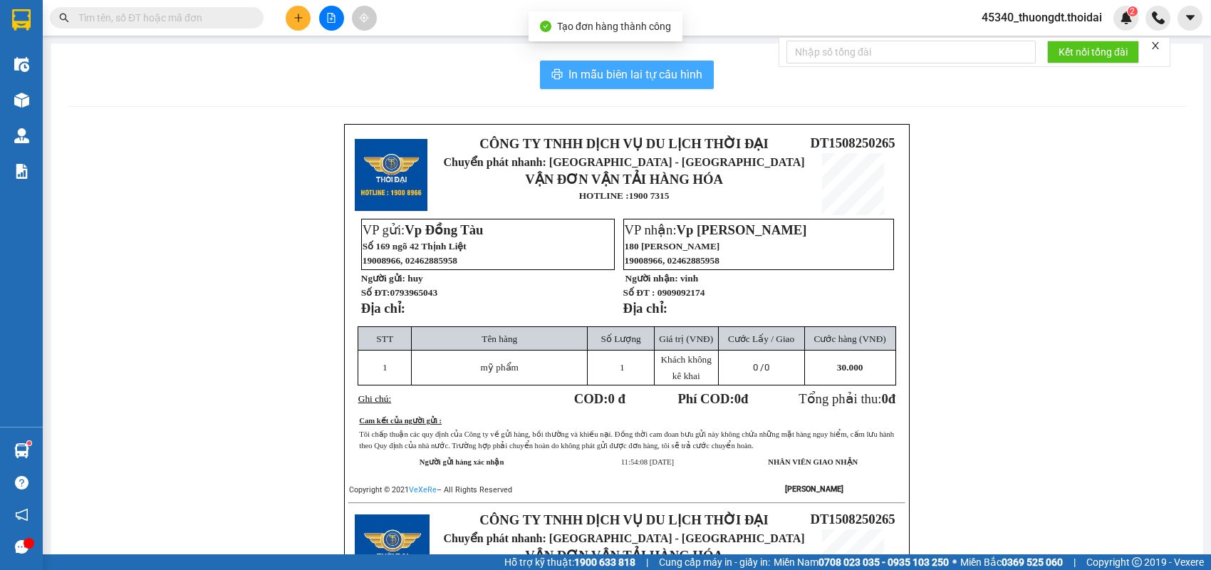
click at [675, 80] on span "In mẫu biên lai tự cấu hình" at bounding box center [636, 75] width 134 height 18
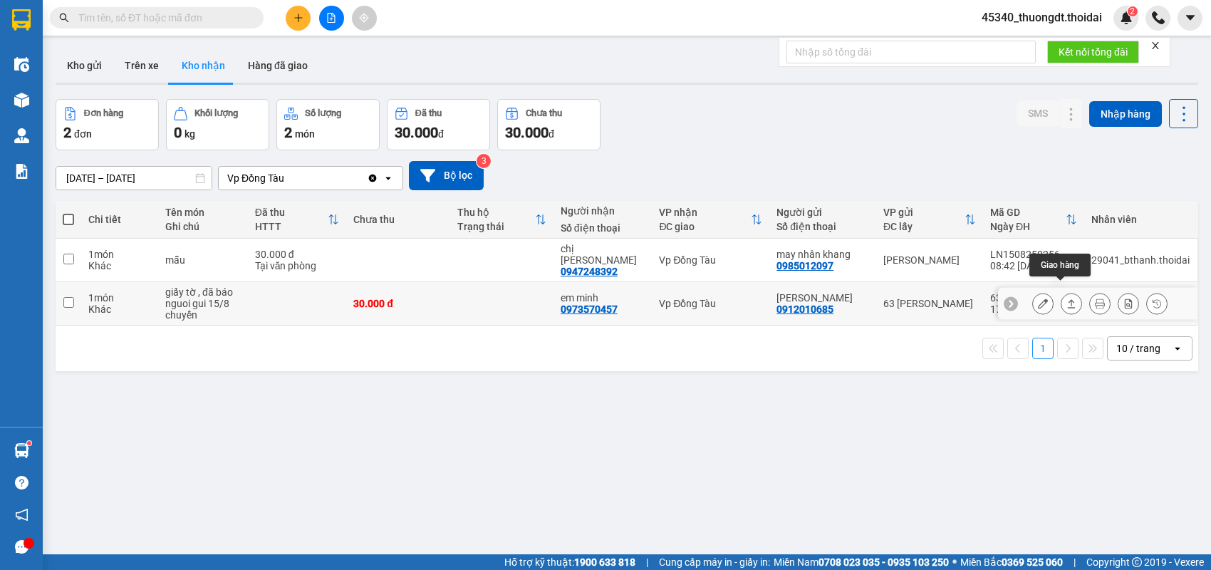
click at [1067, 296] on button at bounding box center [1072, 303] width 20 height 25
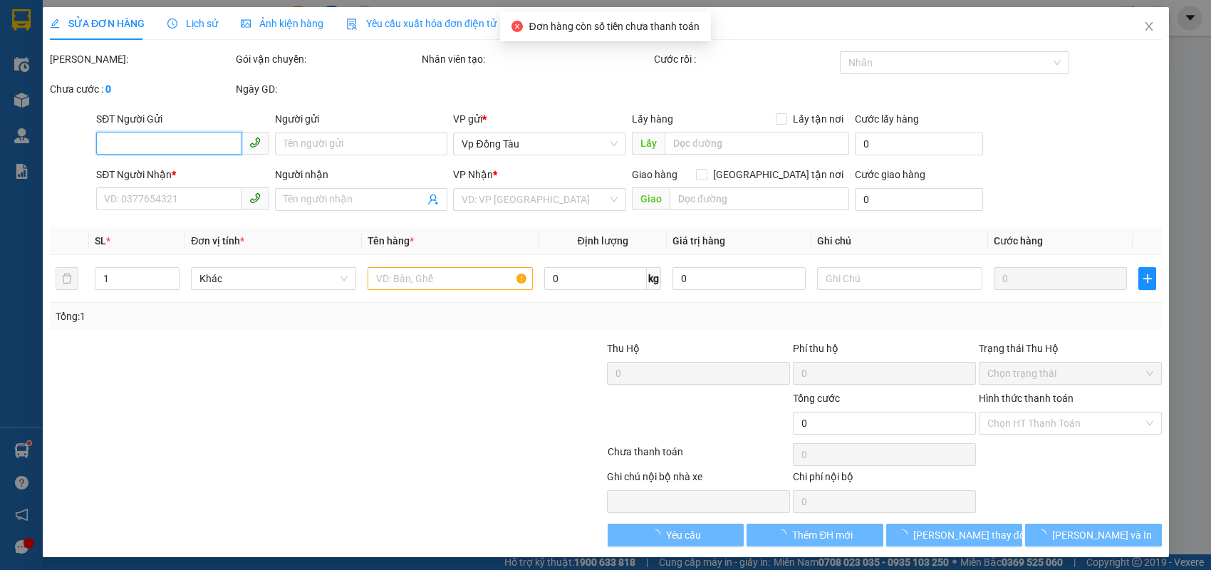
type input "0912010685"
type input "[PERSON_NAME]"
type input "0973570457"
type input "em minh"
type input "30.000"
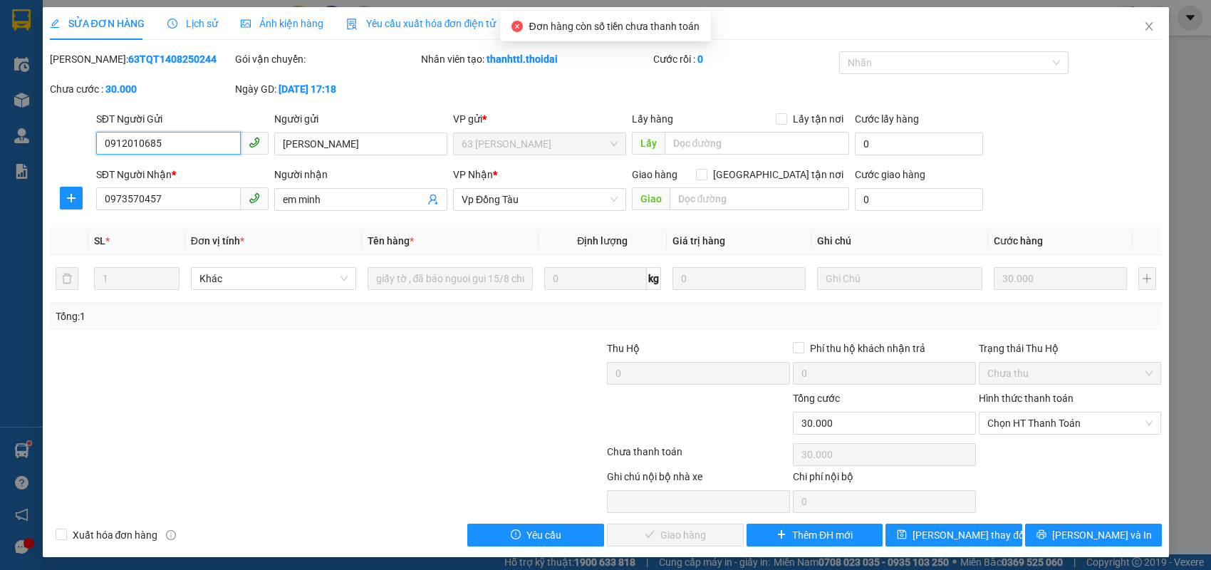
drag, startPoint x: 1042, startPoint y: 426, endPoint x: 1033, endPoint y: 435, distance: 12.1
click at [1041, 425] on span "Chọn HT Thanh Toán" at bounding box center [1070, 423] width 166 height 21
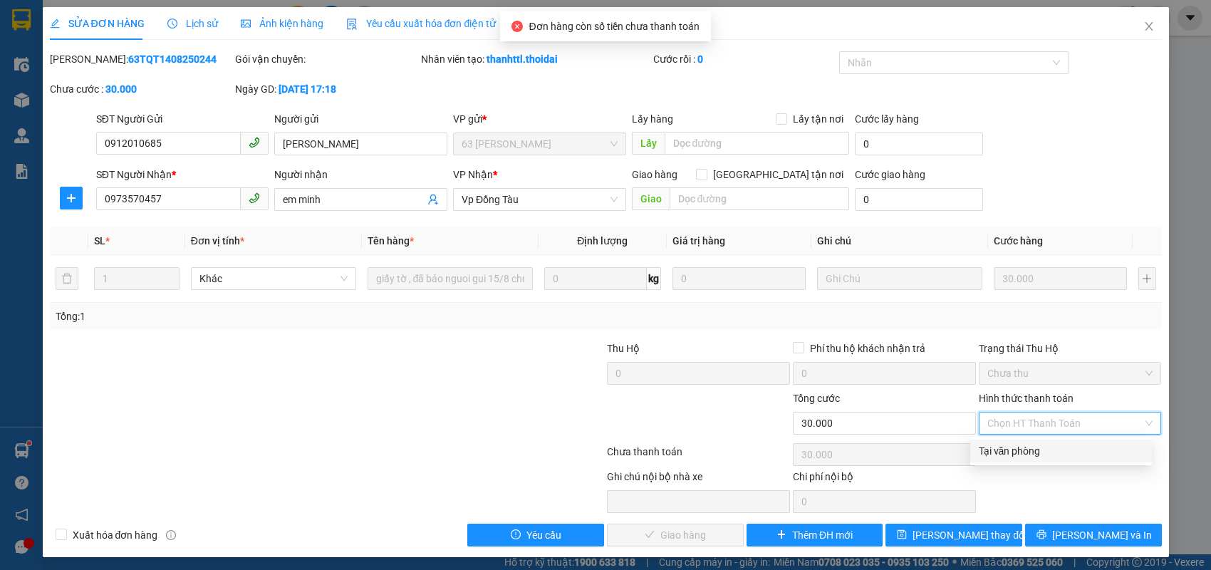
click at [1022, 452] on div "Tại văn phòng" at bounding box center [1061, 451] width 165 height 16
type input "0"
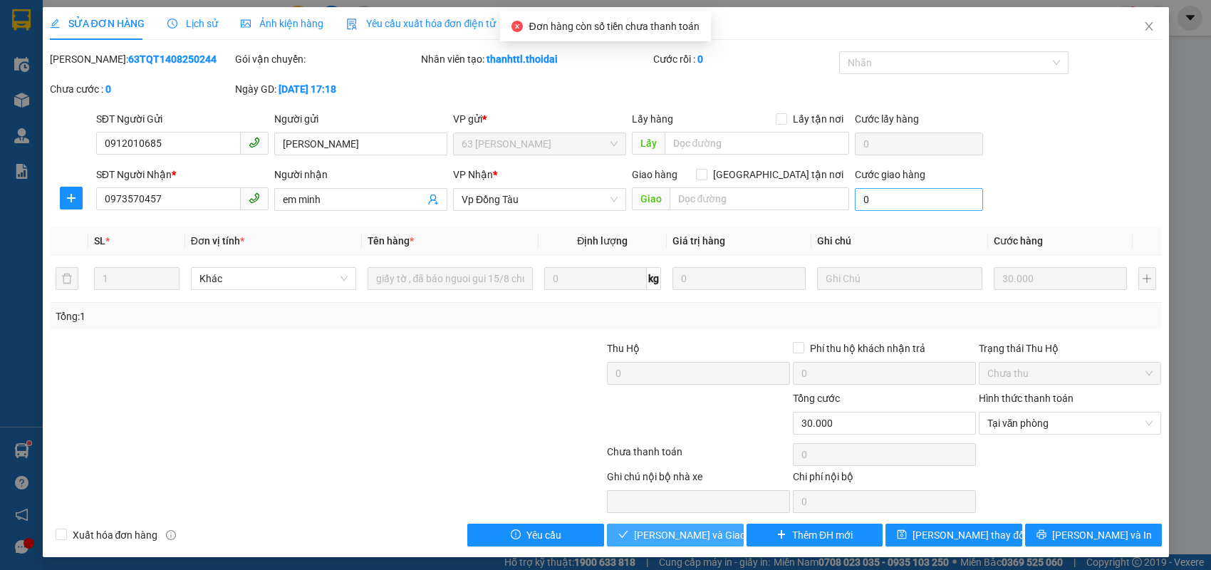
drag, startPoint x: 631, startPoint y: 538, endPoint x: 903, endPoint y: 187, distance: 443.4
click at [628, 536] on icon "check" at bounding box center [623, 534] width 10 height 10
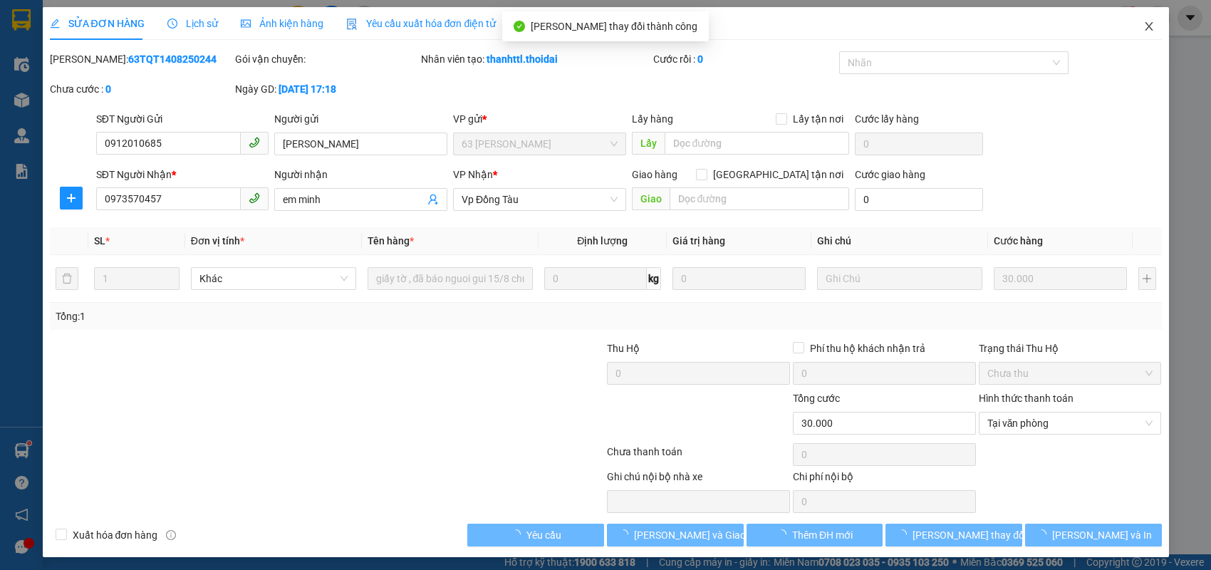
click at [1145, 29] on icon "close" at bounding box center [1149, 26] width 8 height 9
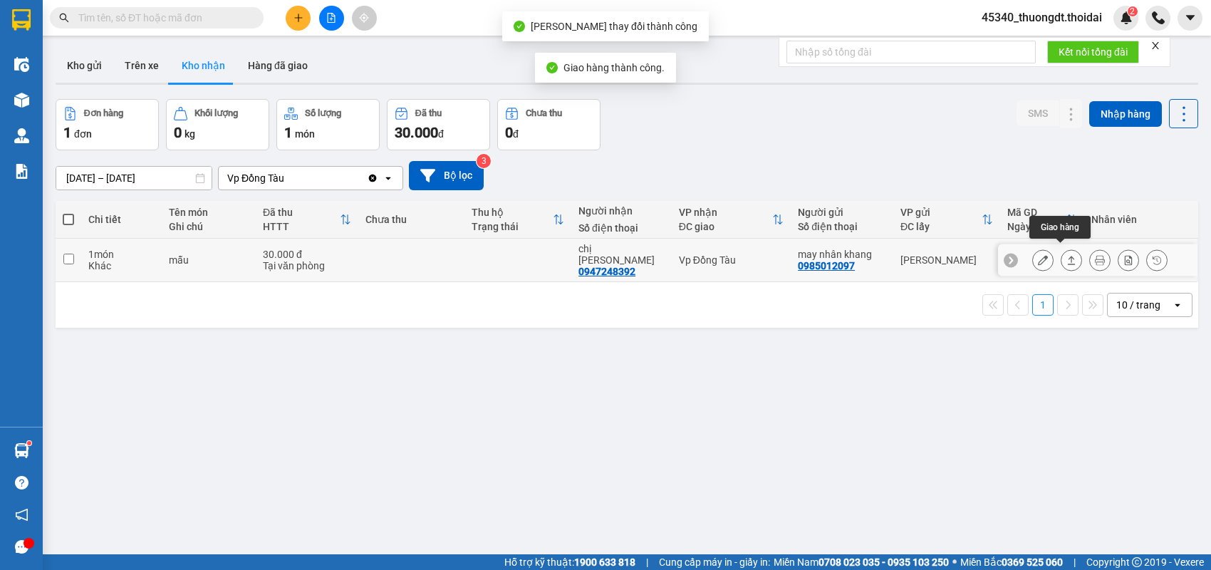
click at [1062, 255] on button at bounding box center [1072, 260] width 20 height 25
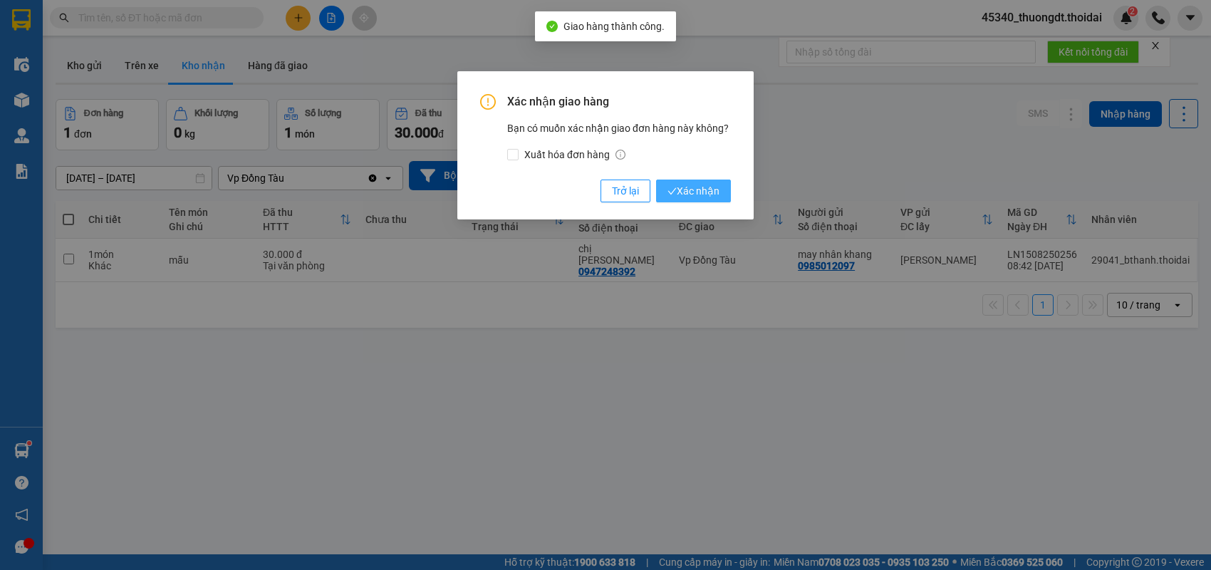
click at [699, 195] on span "Xác nhận" at bounding box center [694, 191] width 52 height 16
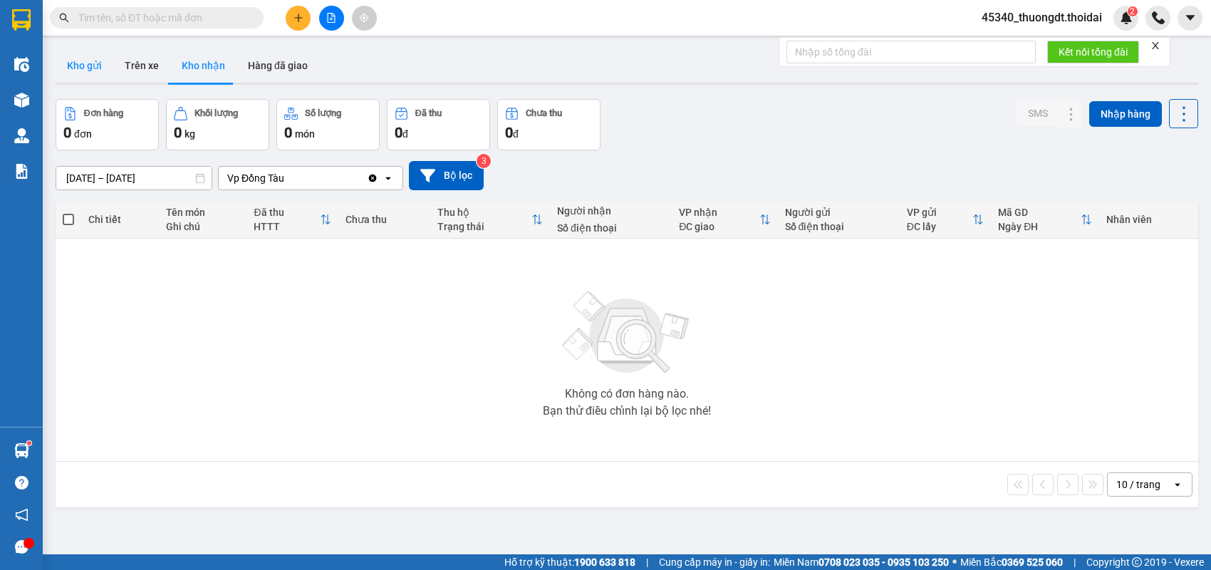
click at [83, 67] on button "Kho gửi" at bounding box center [85, 65] width 58 height 34
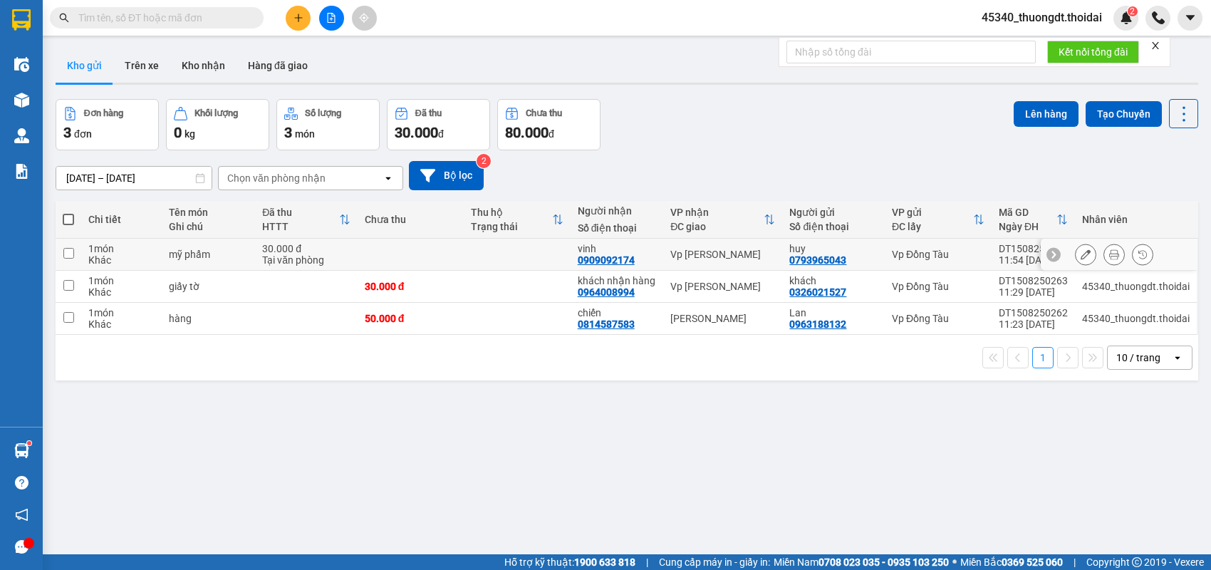
drag, startPoint x: 62, startPoint y: 249, endPoint x: 71, endPoint y: 269, distance: 22.0
click at [63, 250] on input "checkbox" at bounding box center [68, 253] width 11 height 11
checkbox input "true"
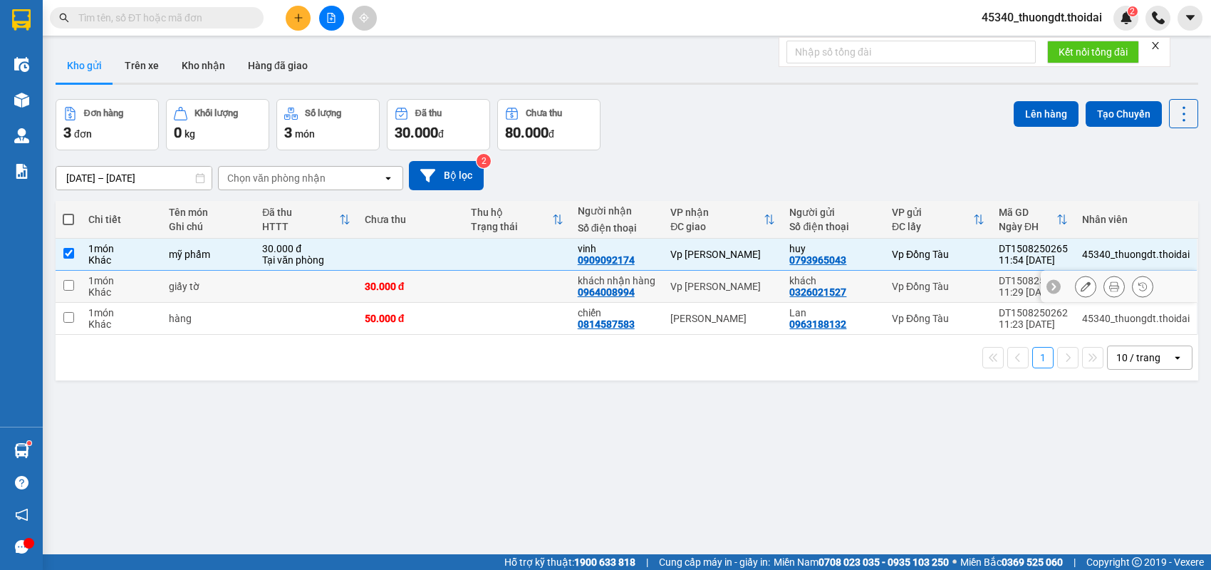
click at [71, 280] on td at bounding box center [69, 287] width 26 height 32
checkbox input "true"
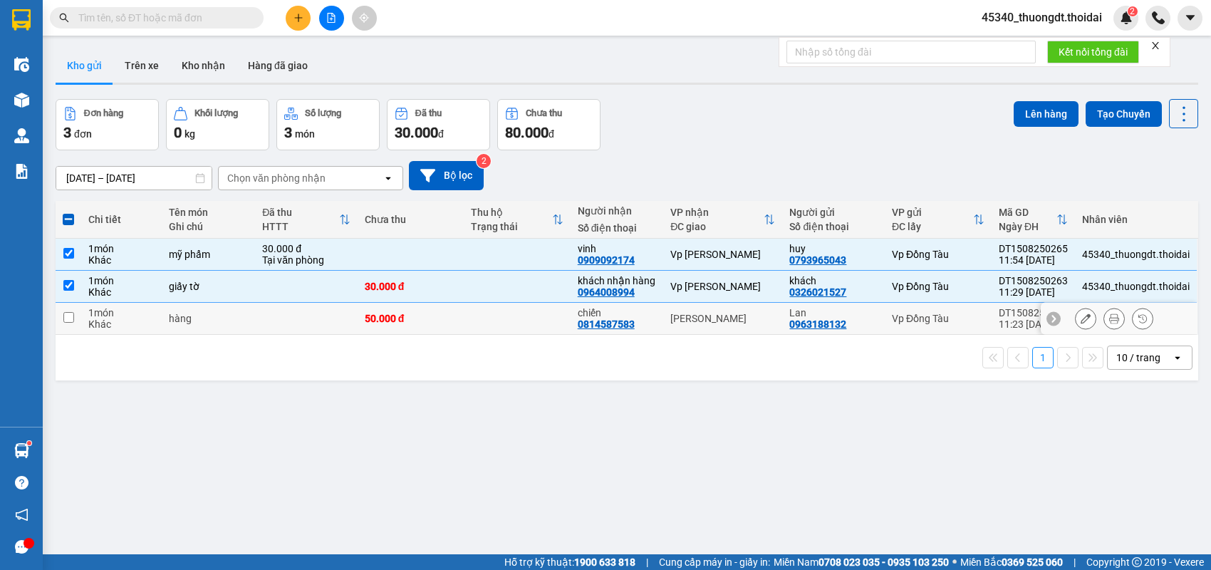
click at [69, 314] on input "checkbox" at bounding box center [68, 317] width 11 height 11
checkbox input "true"
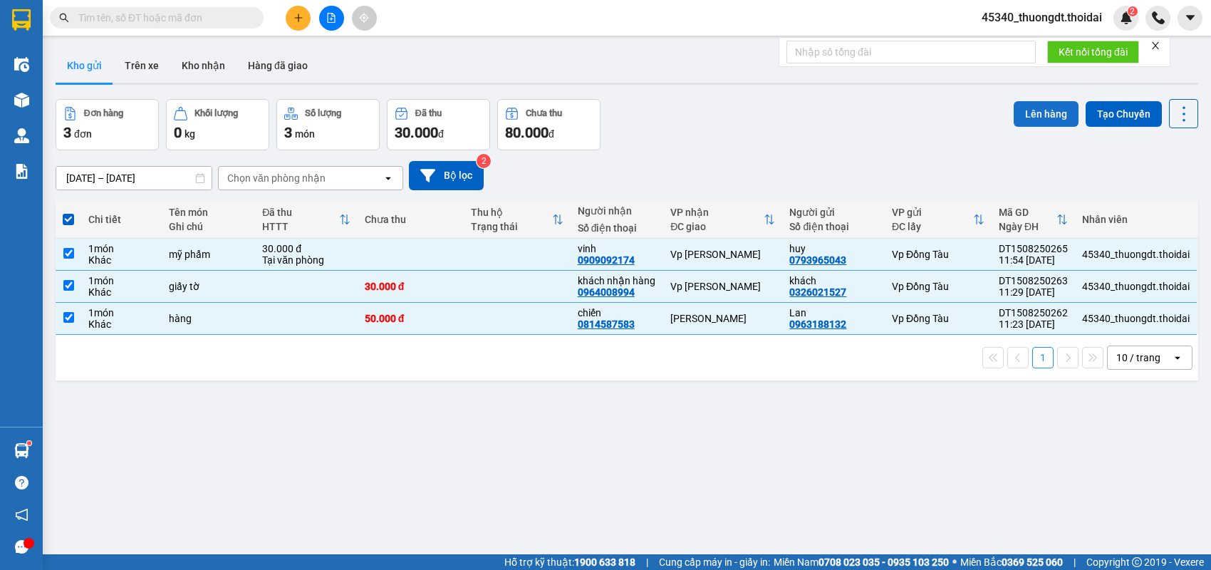
click at [1025, 115] on button "Lên hàng" at bounding box center [1046, 114] width 65 height 26
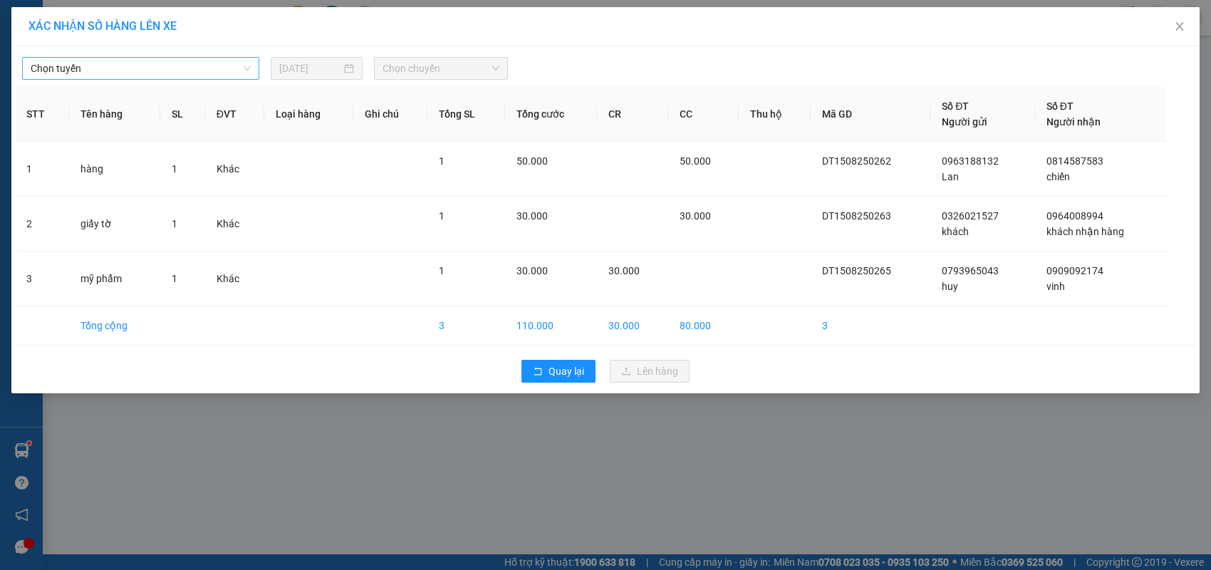
click at [211, 73] on span "Chọn tuyến" at bounding box center [141, 68] width 220 height 21
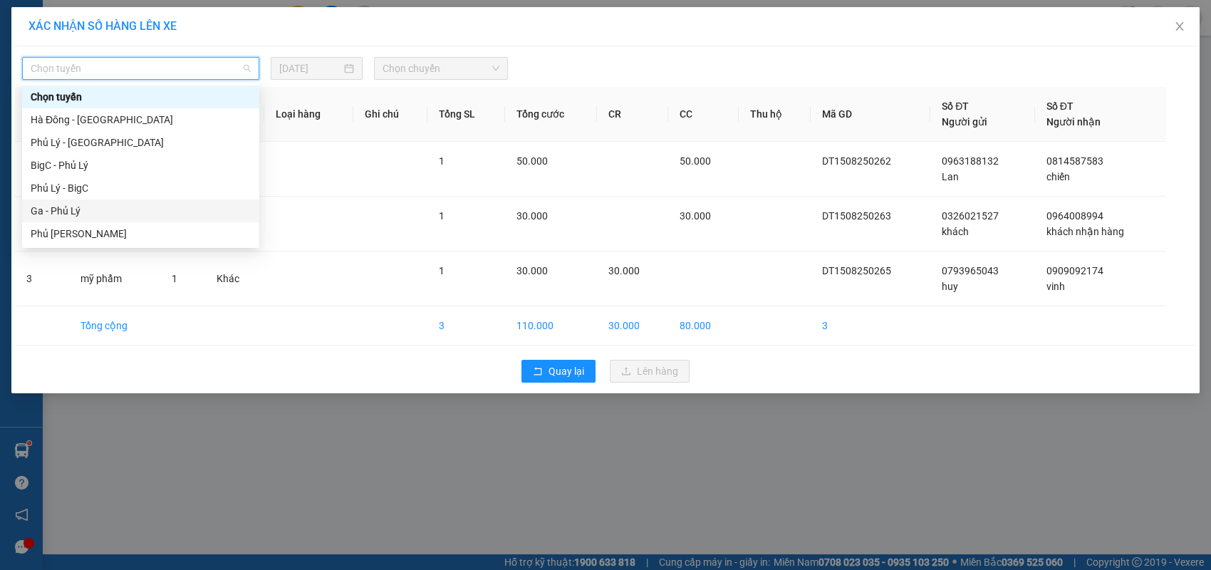
click at [137, 210] on div "Ga - Phủ Lý" at bounding box center [141, 211] width 220 height 16
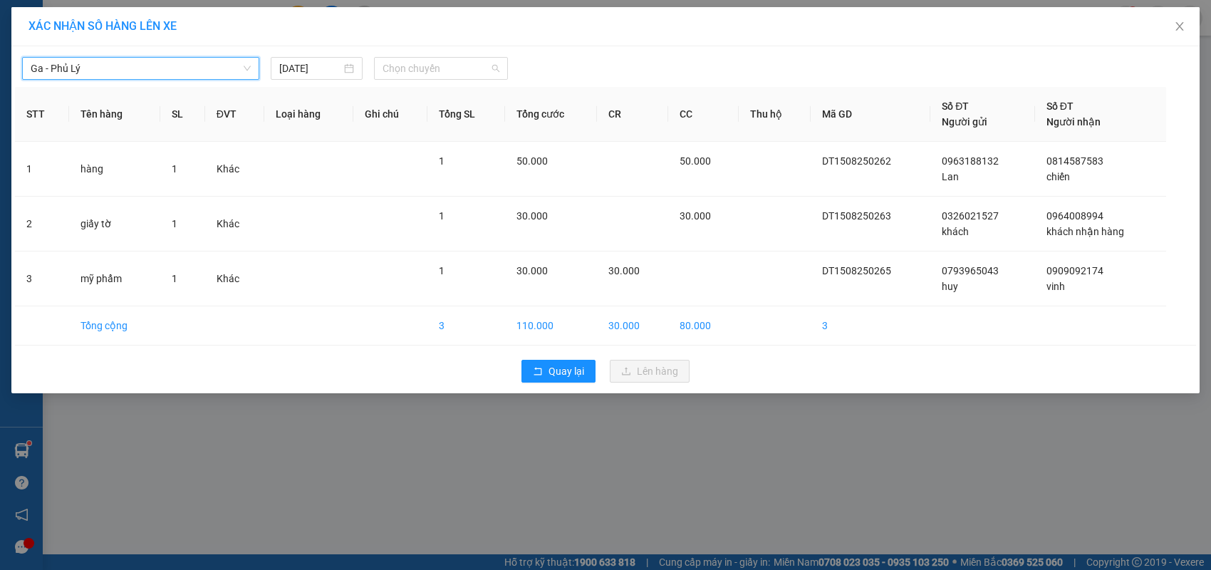
drag, startPoint x: 462, startPoint y: 71, endPoint x: 465, endPoint y: 125, distance: 54.9
click at [462, 70] on span "Chọn chuyến" at bounding box center [441, 68] width 116 height 21
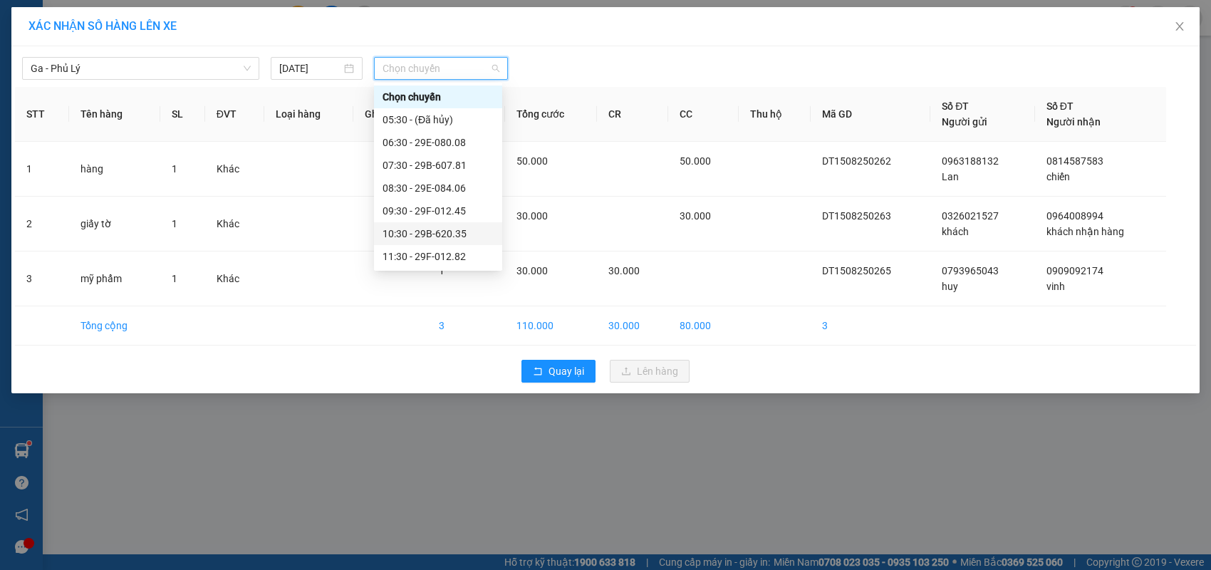
click at [458, 246] on div "Chọn chuyến 05:30 - (Đã hủy) 06:30 - 29E-080.08 07:30 - 29B-607.81 08:30 - 29E-…" at bounding box center [438, 290] width 128 height 410
click at [465, 254] on div "11:30 - 29F-012.82" at bounding box center [438, 257] width 111 height 16
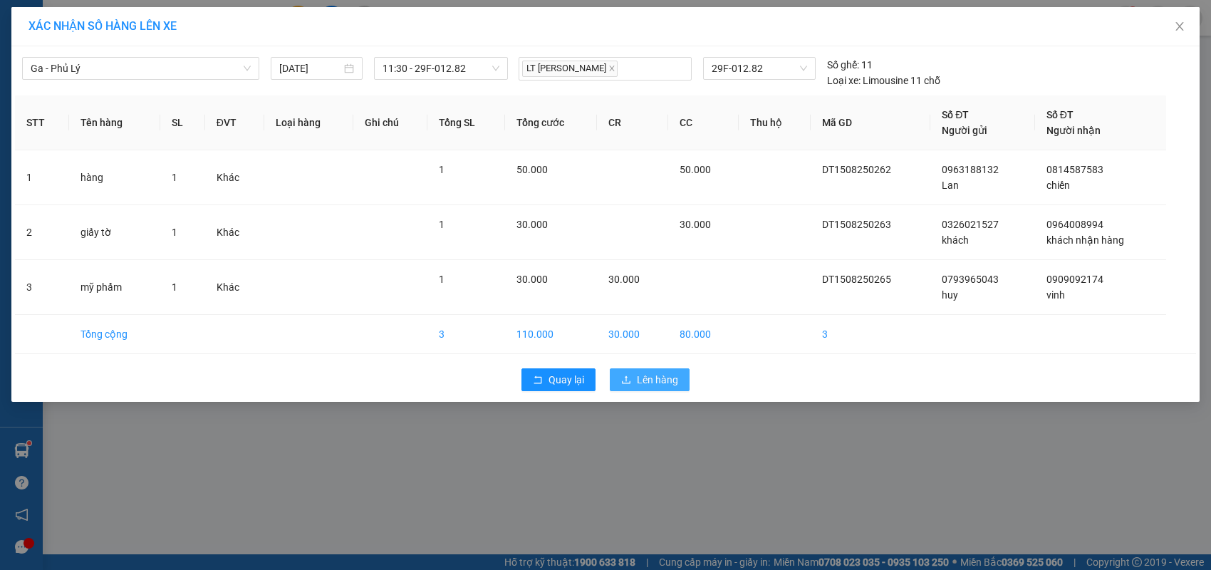
click at [658, 385] on span "Lên hàng" at bounding box center [657, 380] width 41 height 16
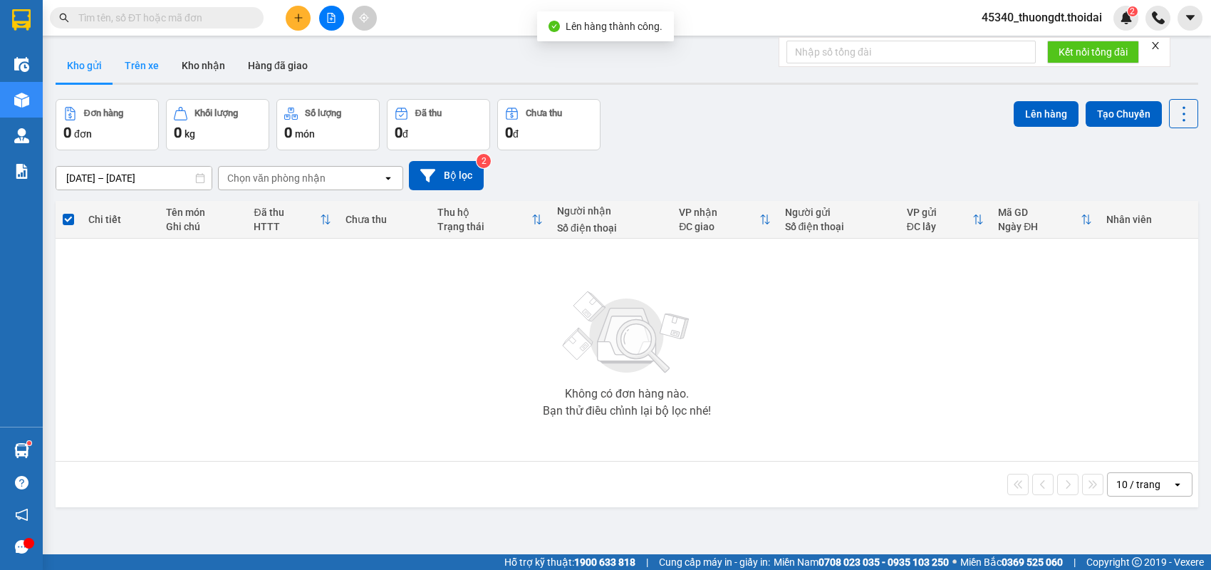
click at [140, 66] on button "Trên xe" at bounding box center [141, 65] width 57 height 34
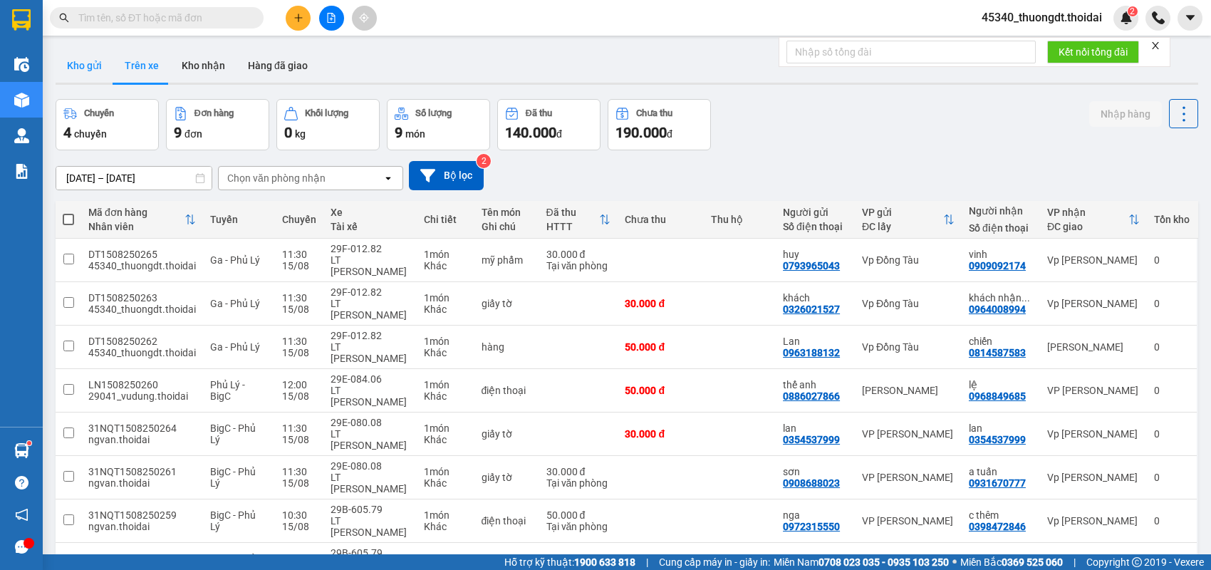
click at [91, 68] on button "Kho gửi" at bounding box center [85, 65] width 58 height 34
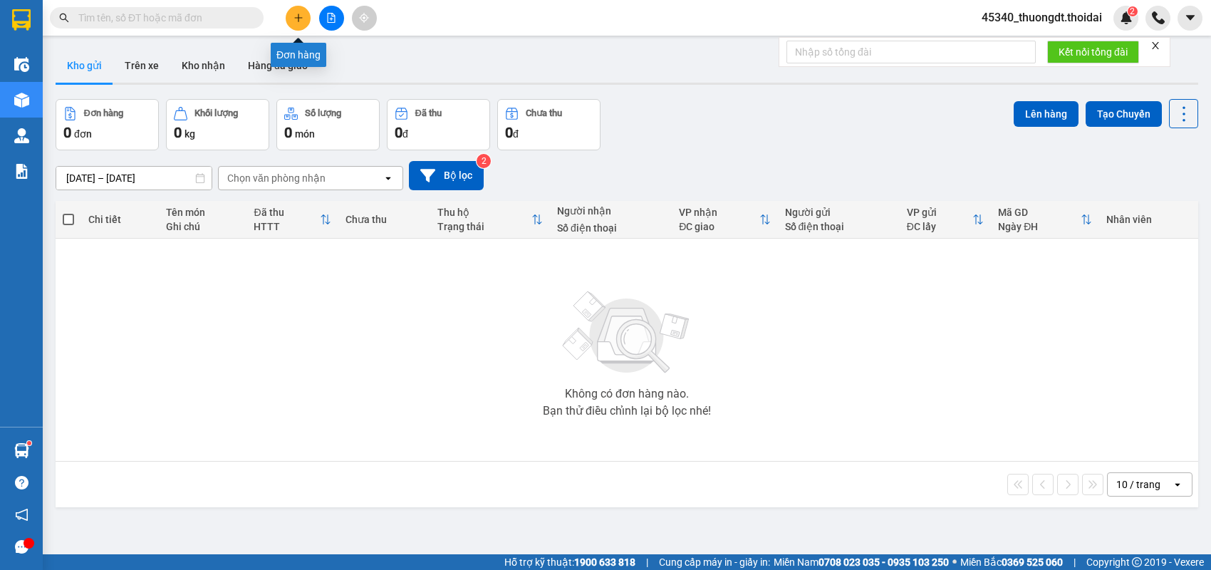
click at [291, 23] on button at bounding box center [298, 18] width 25 height 25
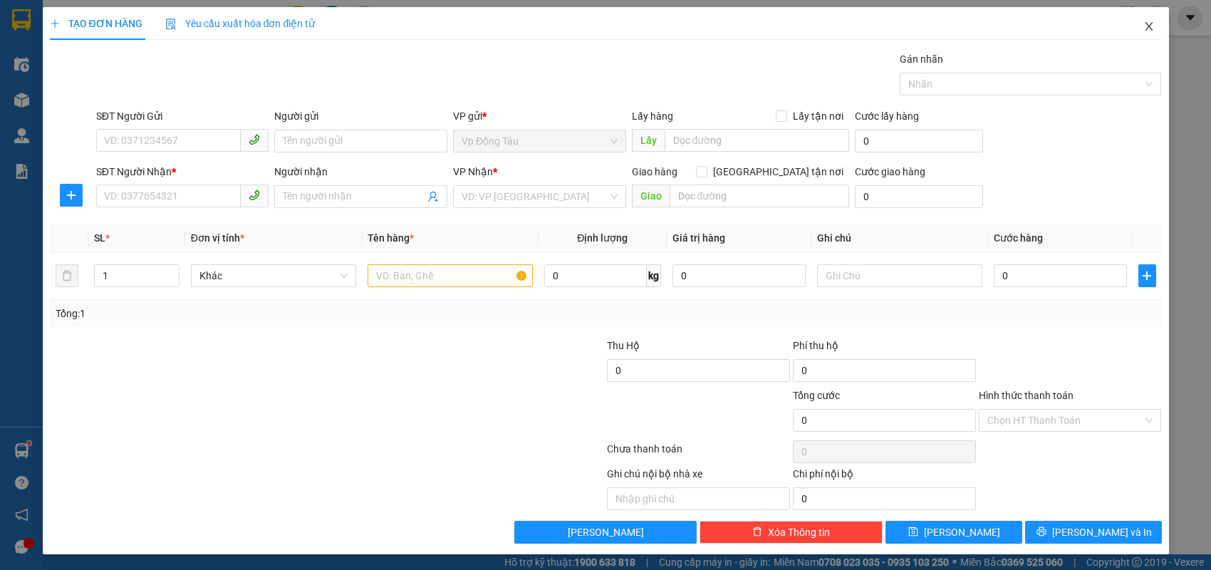
click at [1146, 23] on icon "close" at bounding box center [1149, 26] width 11 height 11
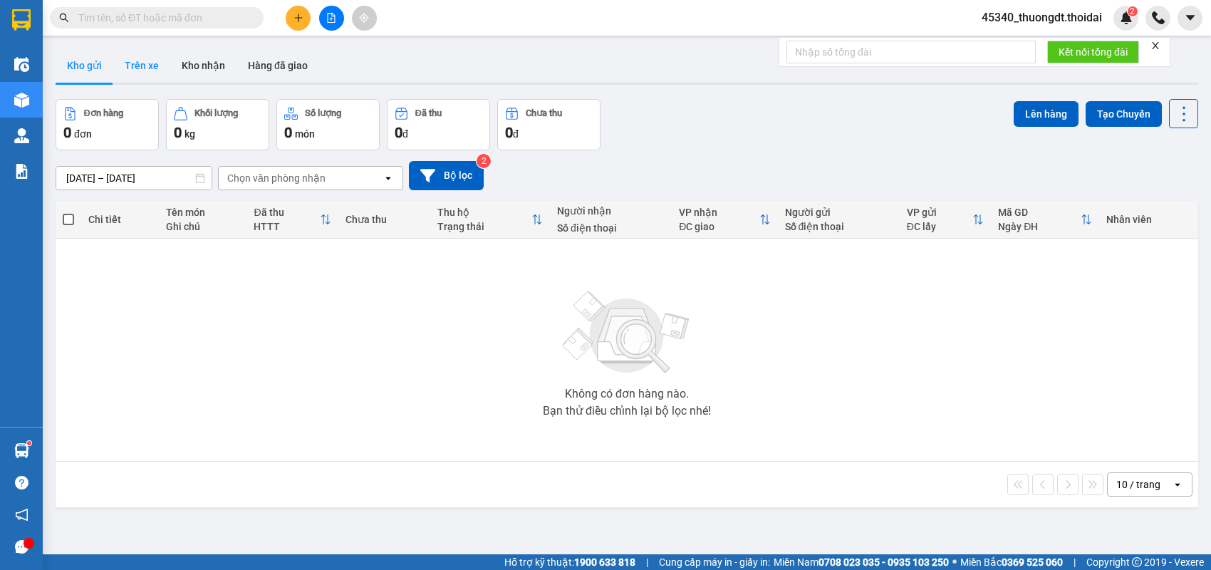
click at [139, 74] on button "Trên xe" at bounding box center [141, 65] width 57 height 34
